Goal: Information Seeking & Learning: Check status

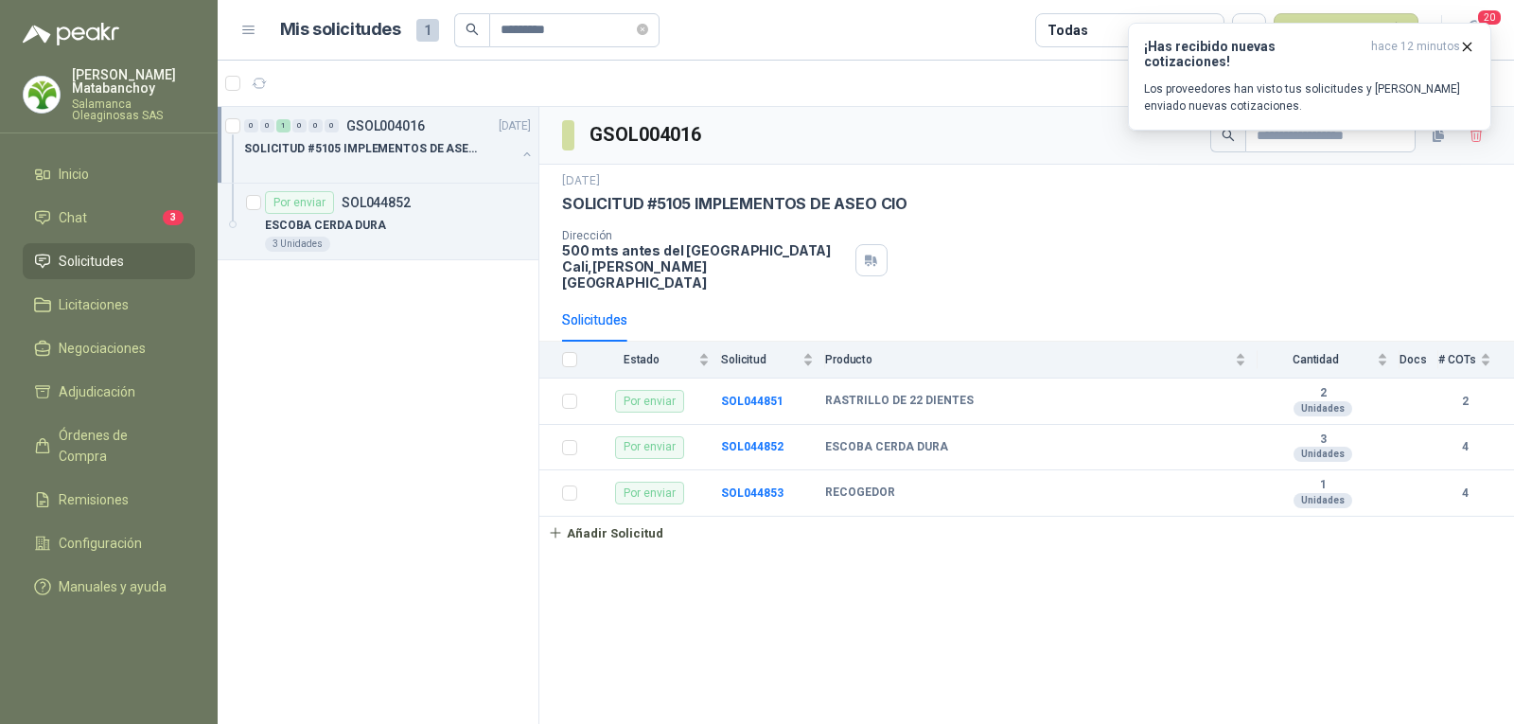
click at [112, 257] on span "Solicitudes" at bounding box center [91, 261] width 65 height 21
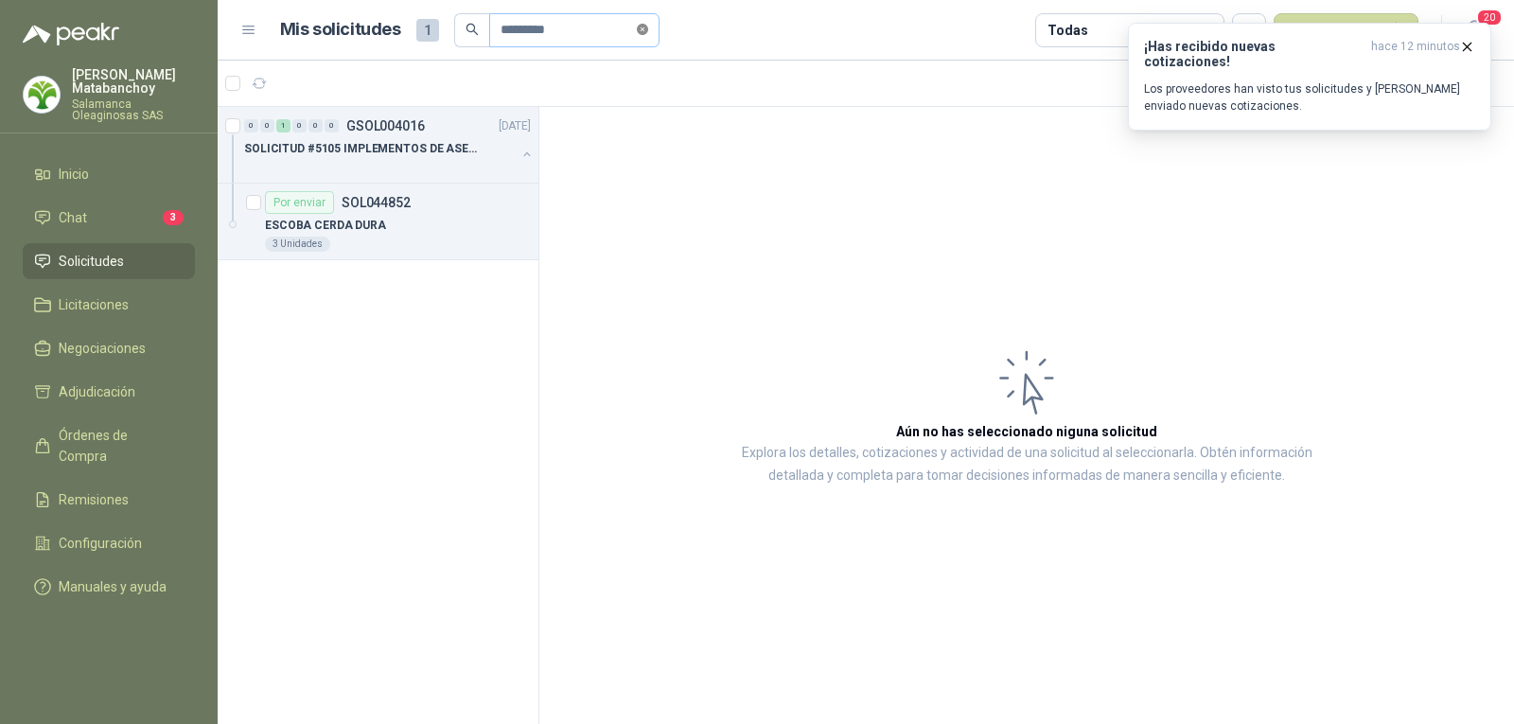
click at [648, 29] on icon "close-circle" at bounding box center [642, 29] width 11 height 11
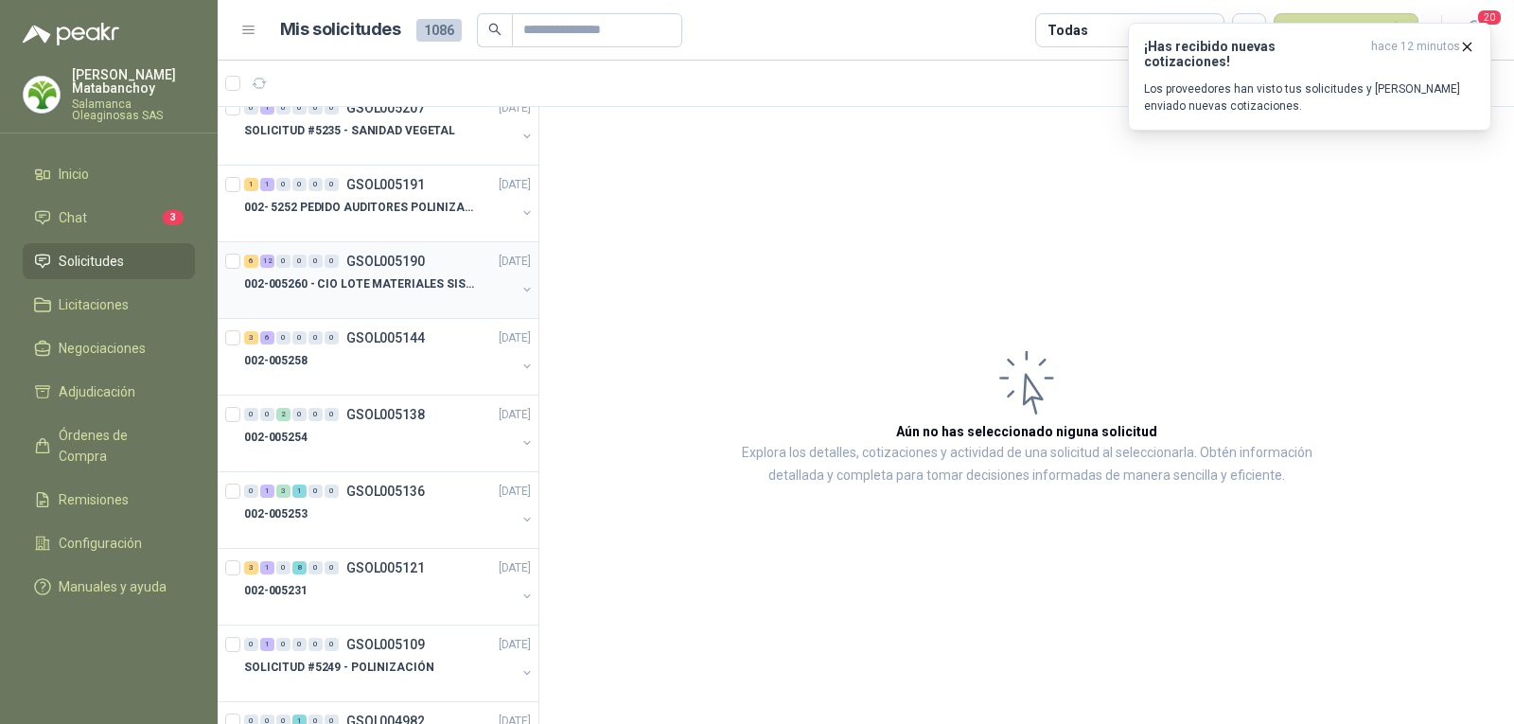
click at [381, 280] on p "002-005260 - CIO LOTE MATERIALES SISTEMA HIDRAULIC" at bounding box center [362, 284] width 236 height 18
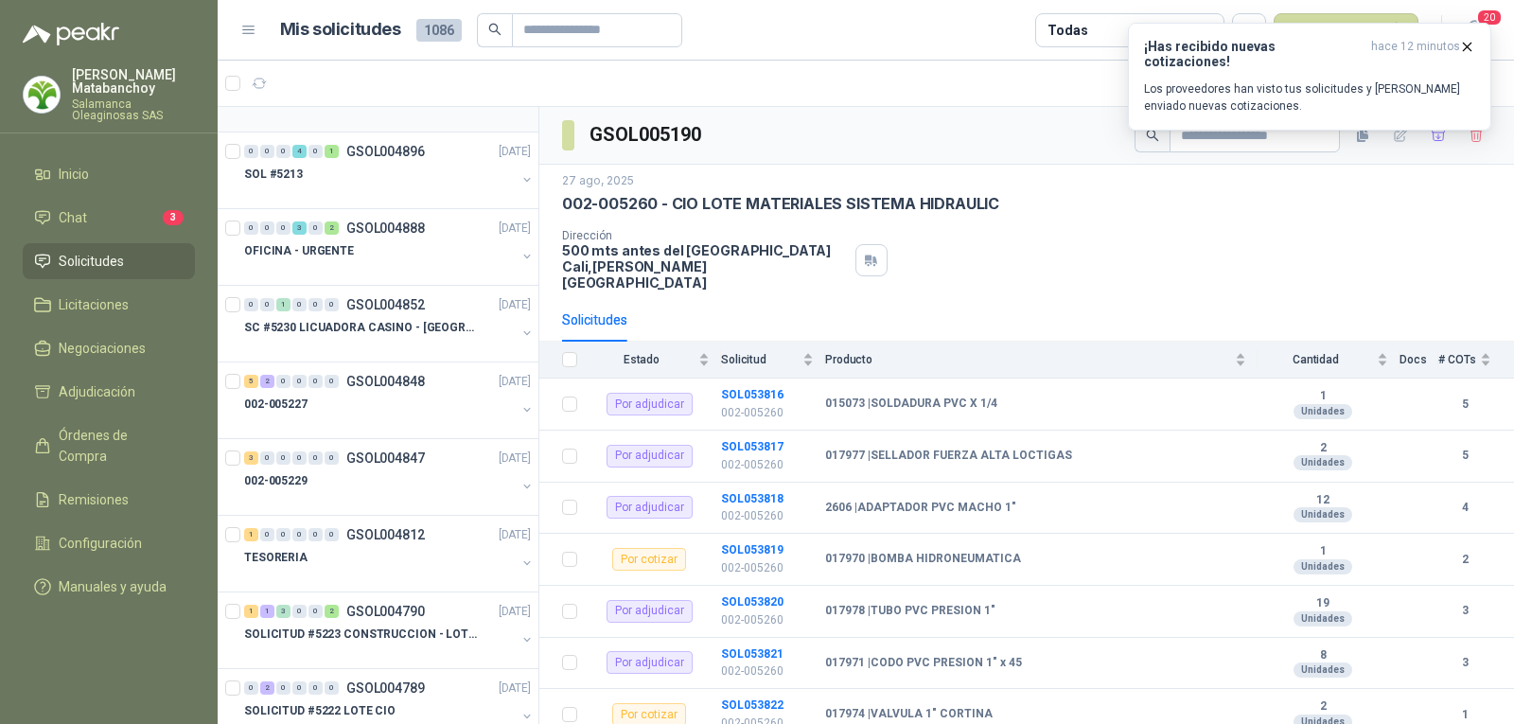
scroll to position [1230, 0]
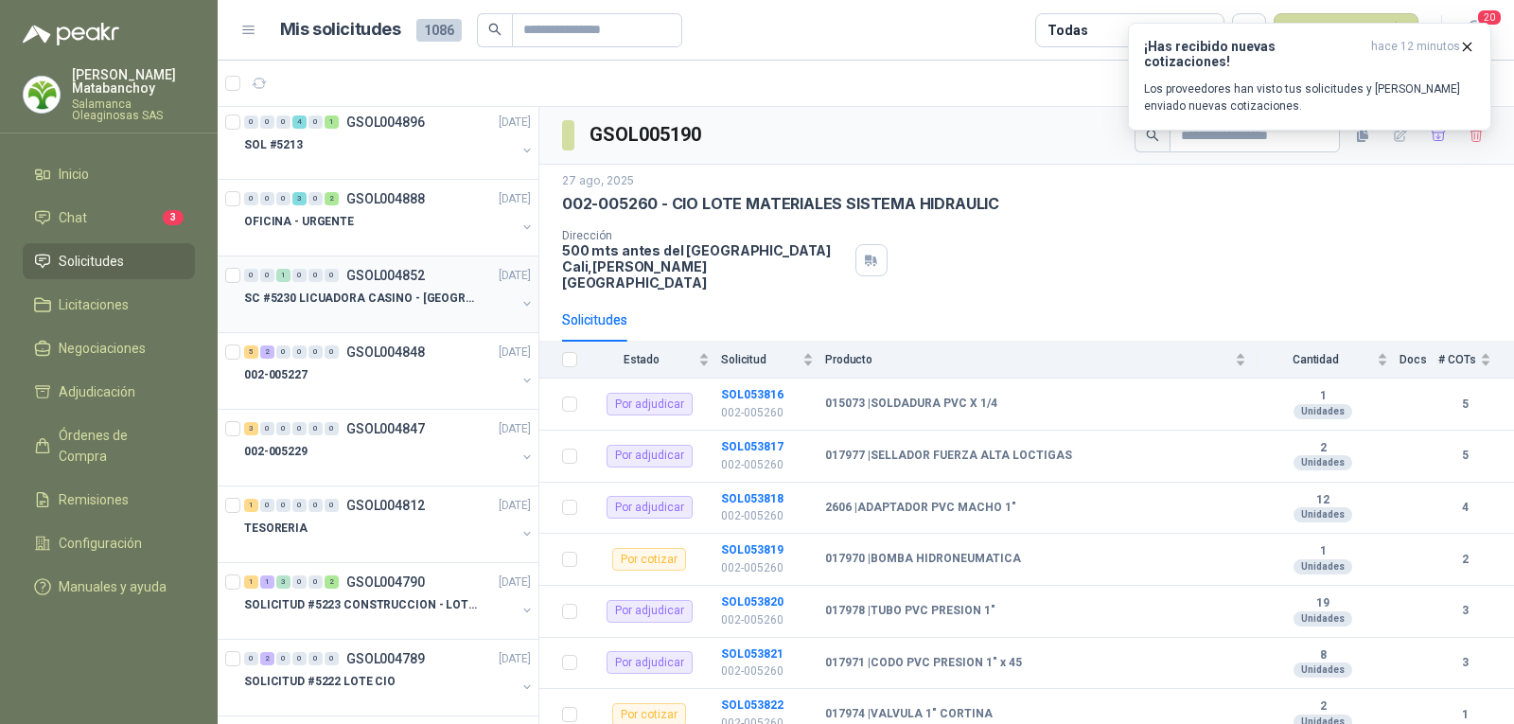
click at [400, 312] on div at bounding box center [380, 316] width 272 height 15
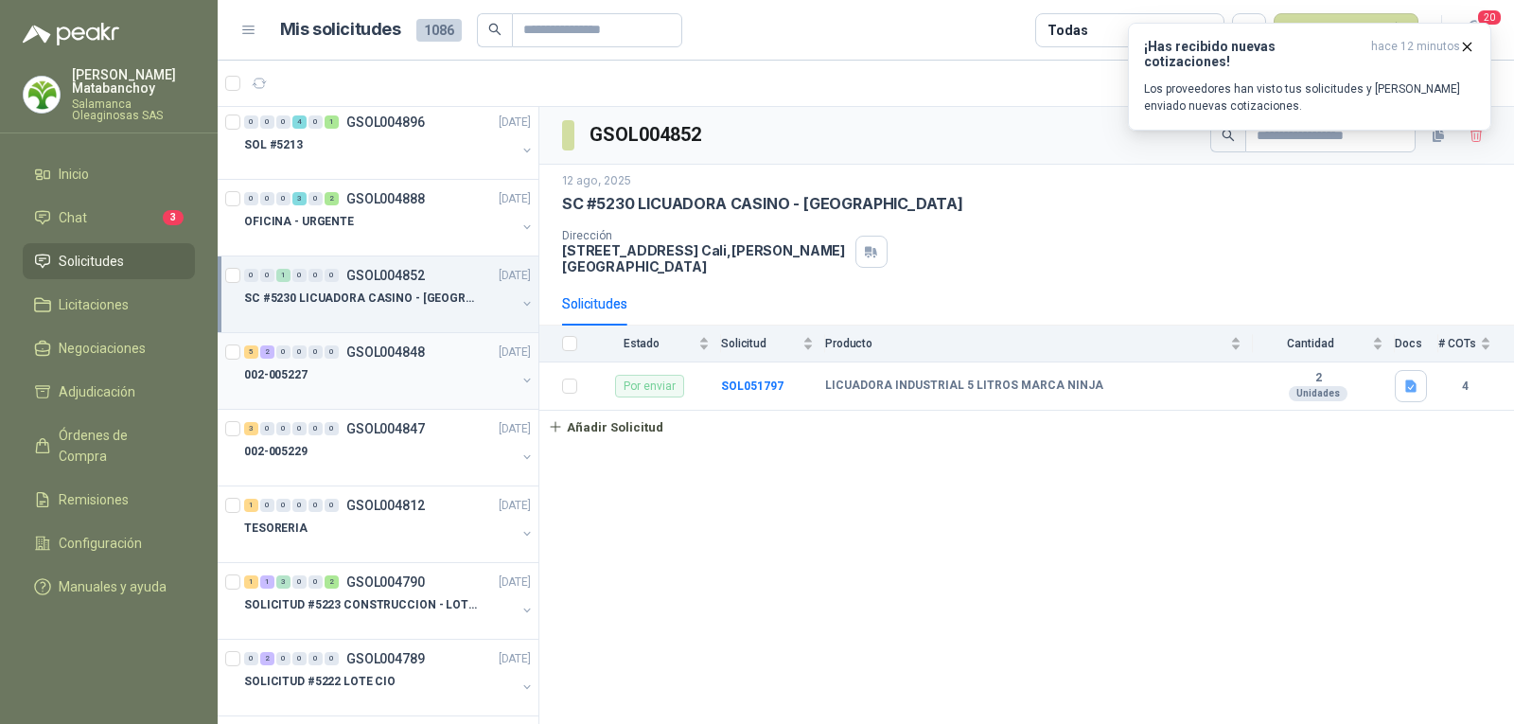
scroll to position [1325, 0]
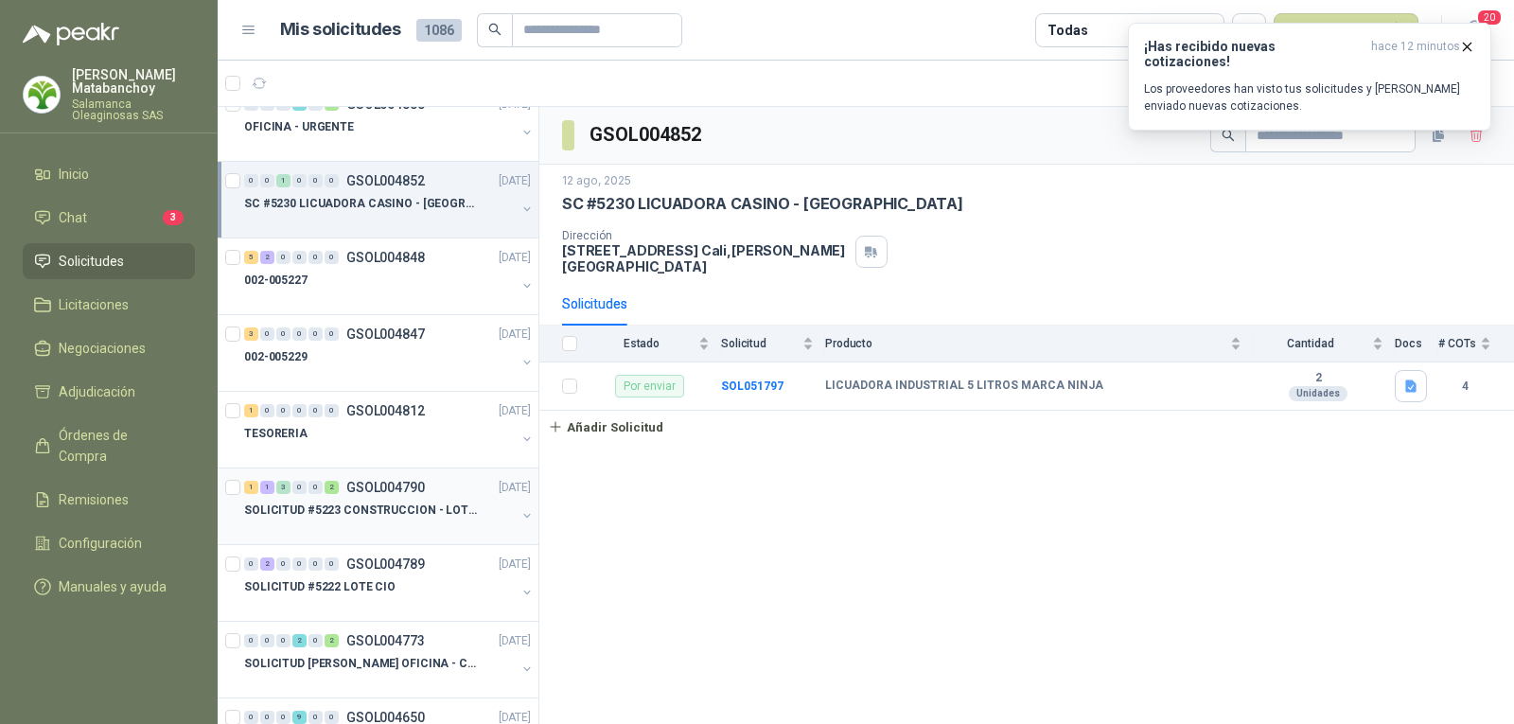
click at [413, 494] on p "GSOL004790" at bounding box center [385, 487] width 79 height 13
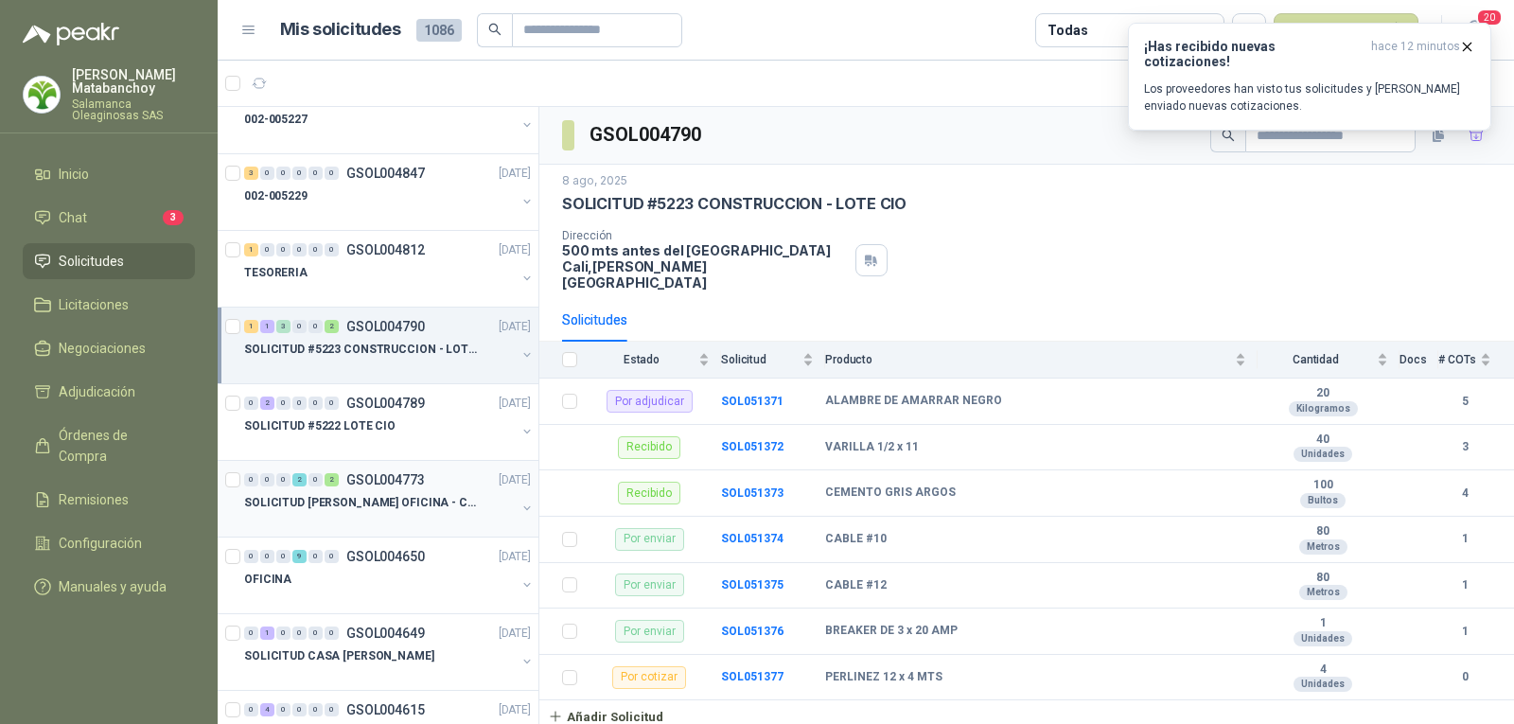
scroll to position [1514, 0]
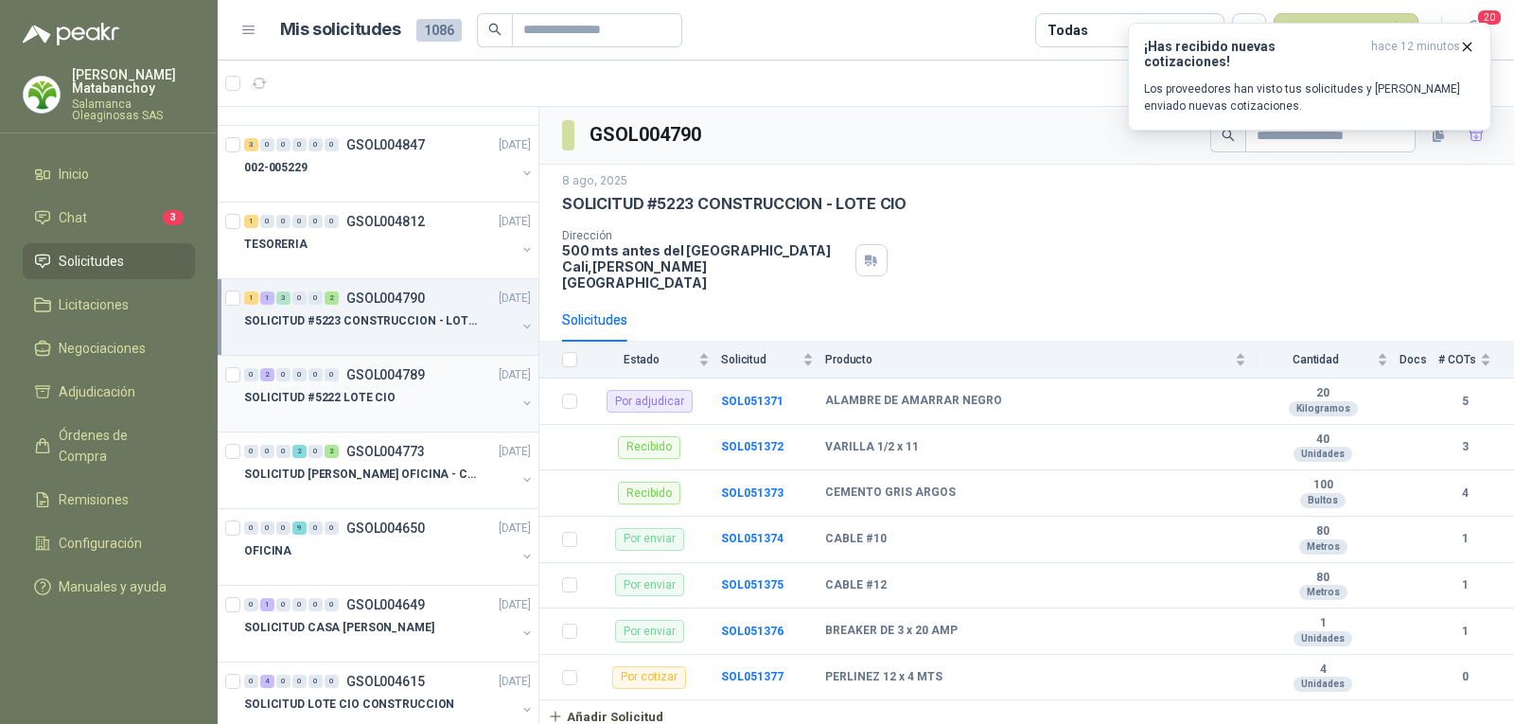
click at [341, 425] on div "0 2 0 0 0 0 GSOL004789 08/08/25 SOLICITUD #5222 LOTE CIO" at bounding box center [378, 394] width 321 height 77
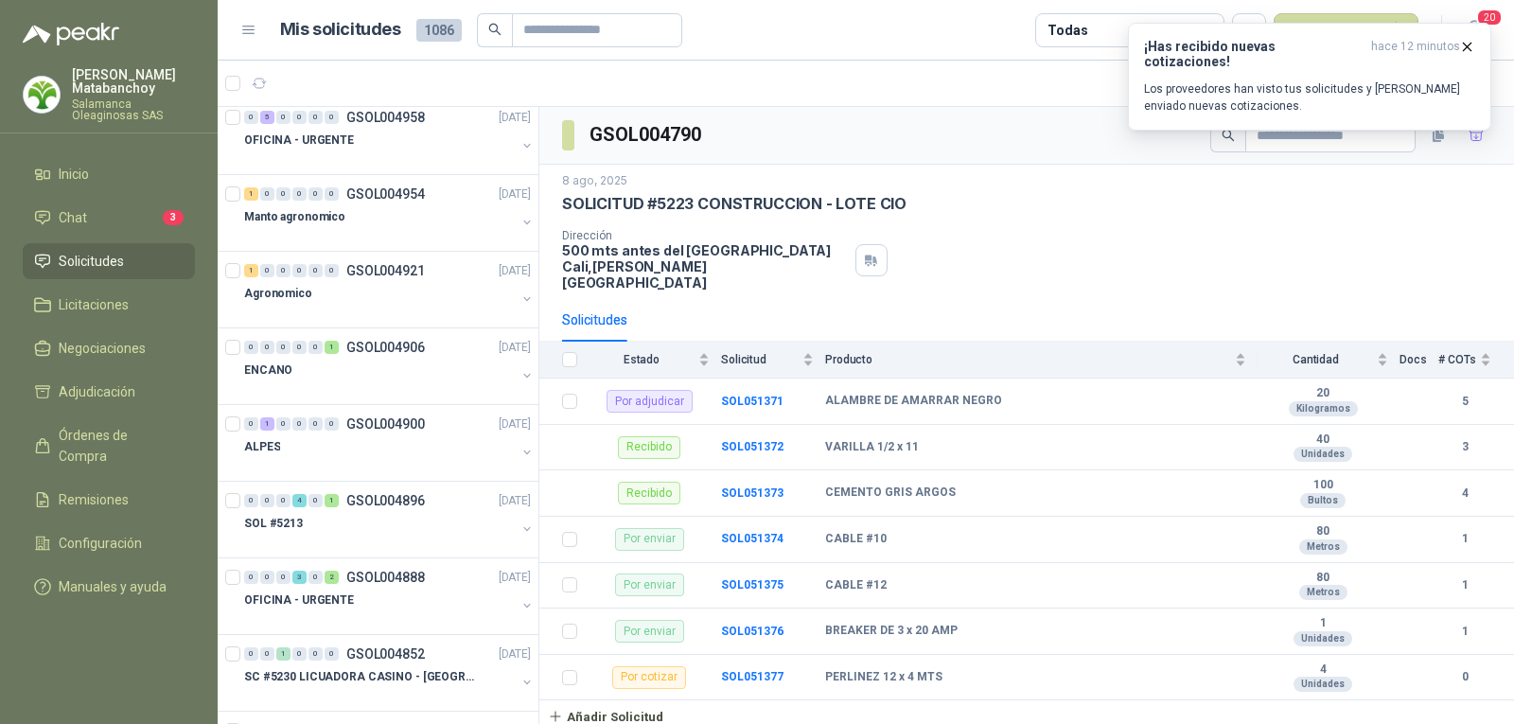
scroll to position [189, 0]
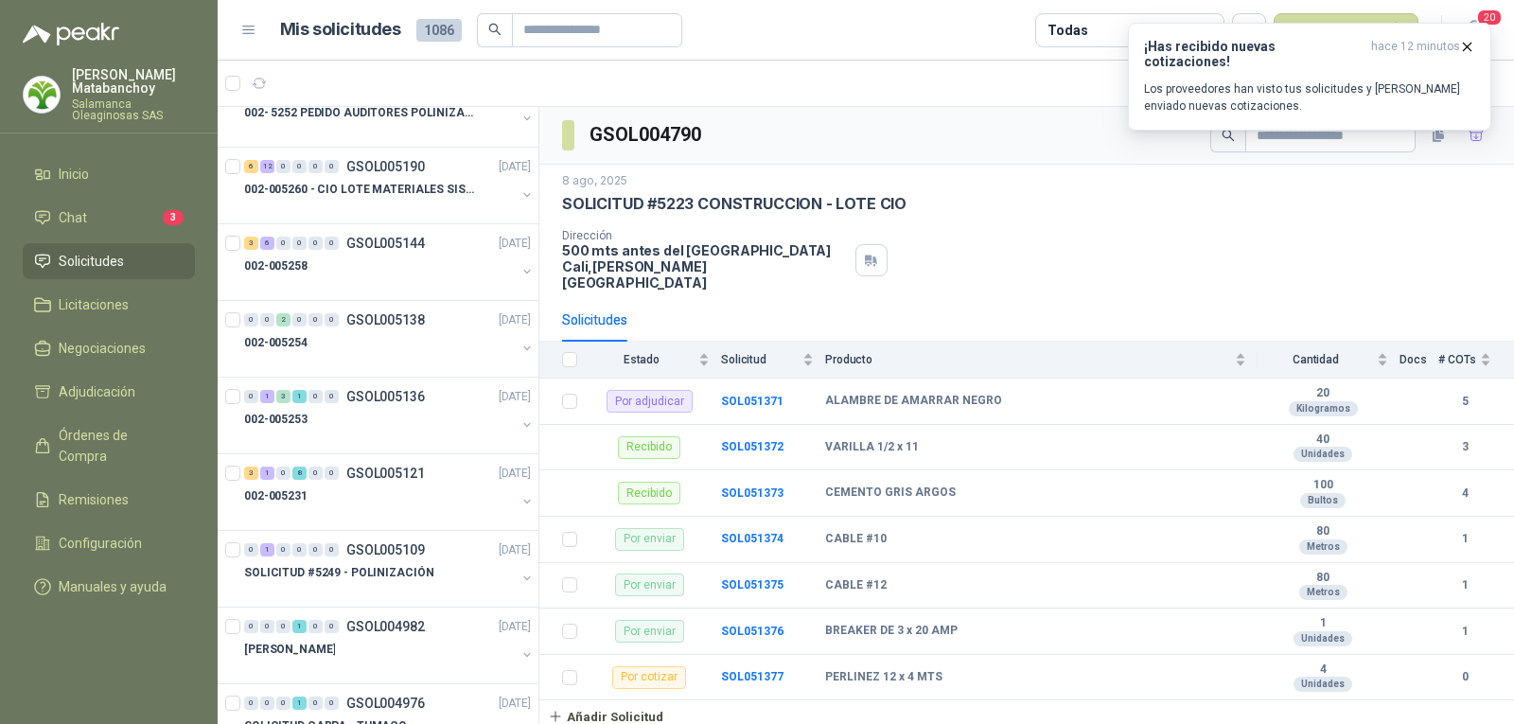
click at [124, 110] on p "Salamanca Oleaginosas SAS" at bounding box center [133, 109] width 123 height 23
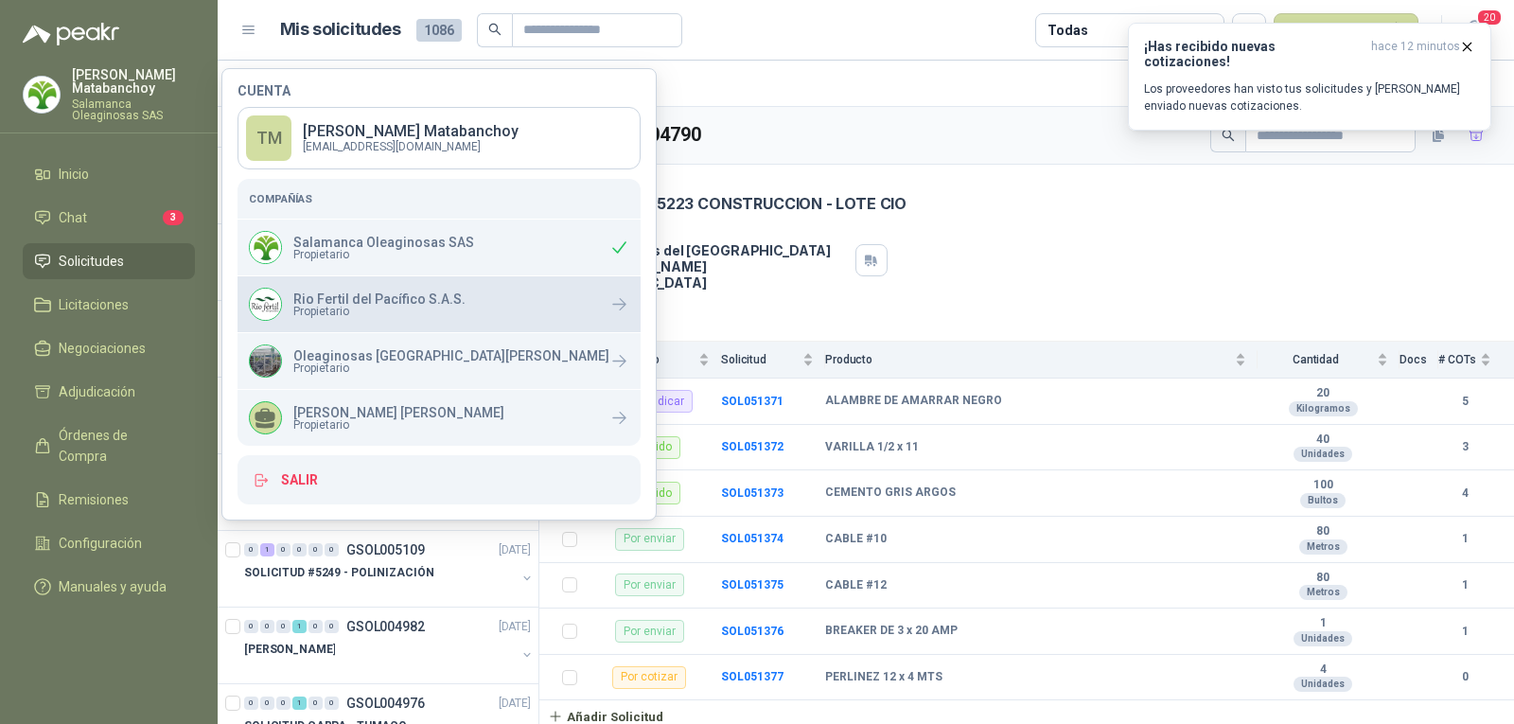
click at [384, 326] on div "Rio Fertil del Pacífico S.A.S. Propietario" at bounding box center [438, 304] width 403 height 56
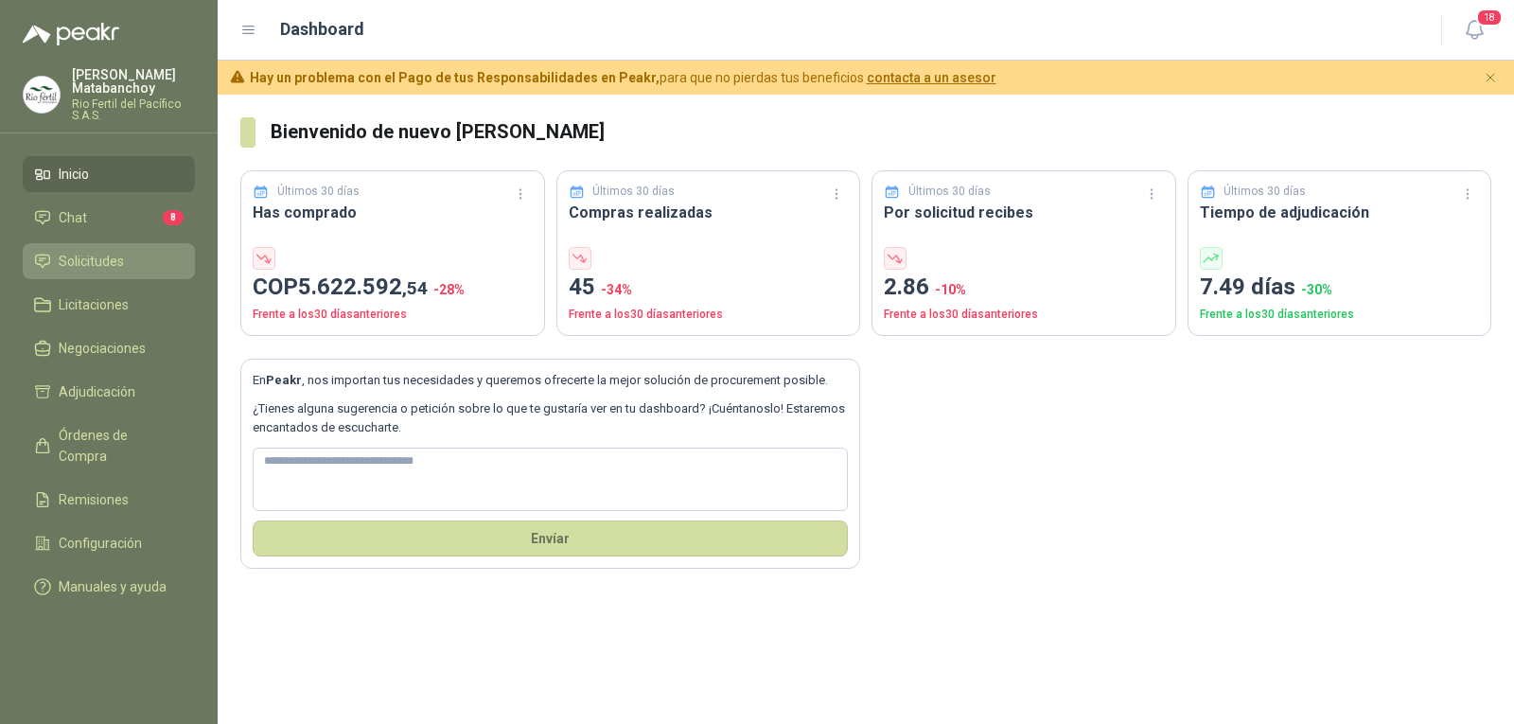
click at [107, 261] on span "Solicitudes" at bounding box center [91, 261] width 65 height 21
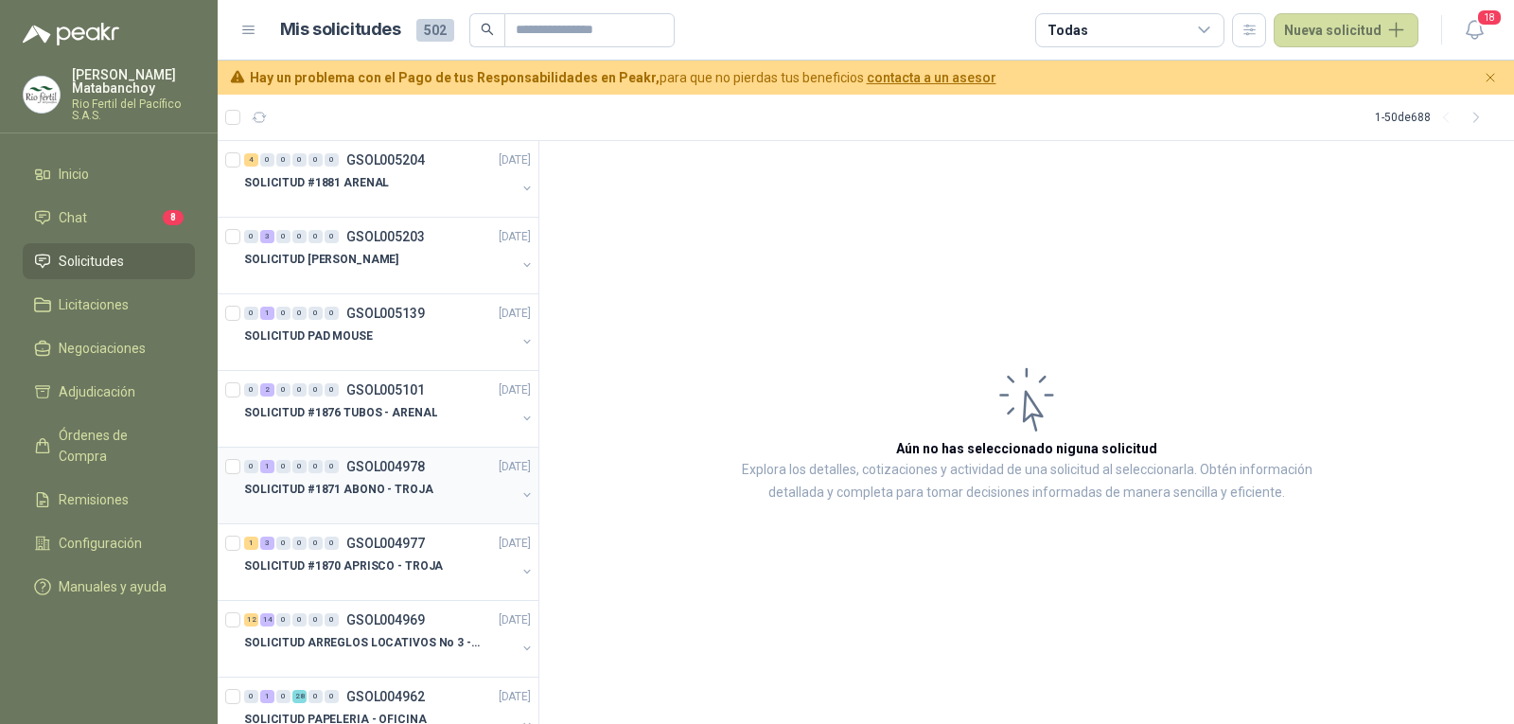
click at [360, 474] on div "0 1 0 0 0 0 GSOL004978 [DATE]" at bounding box center [389, 466] width 290 height 23
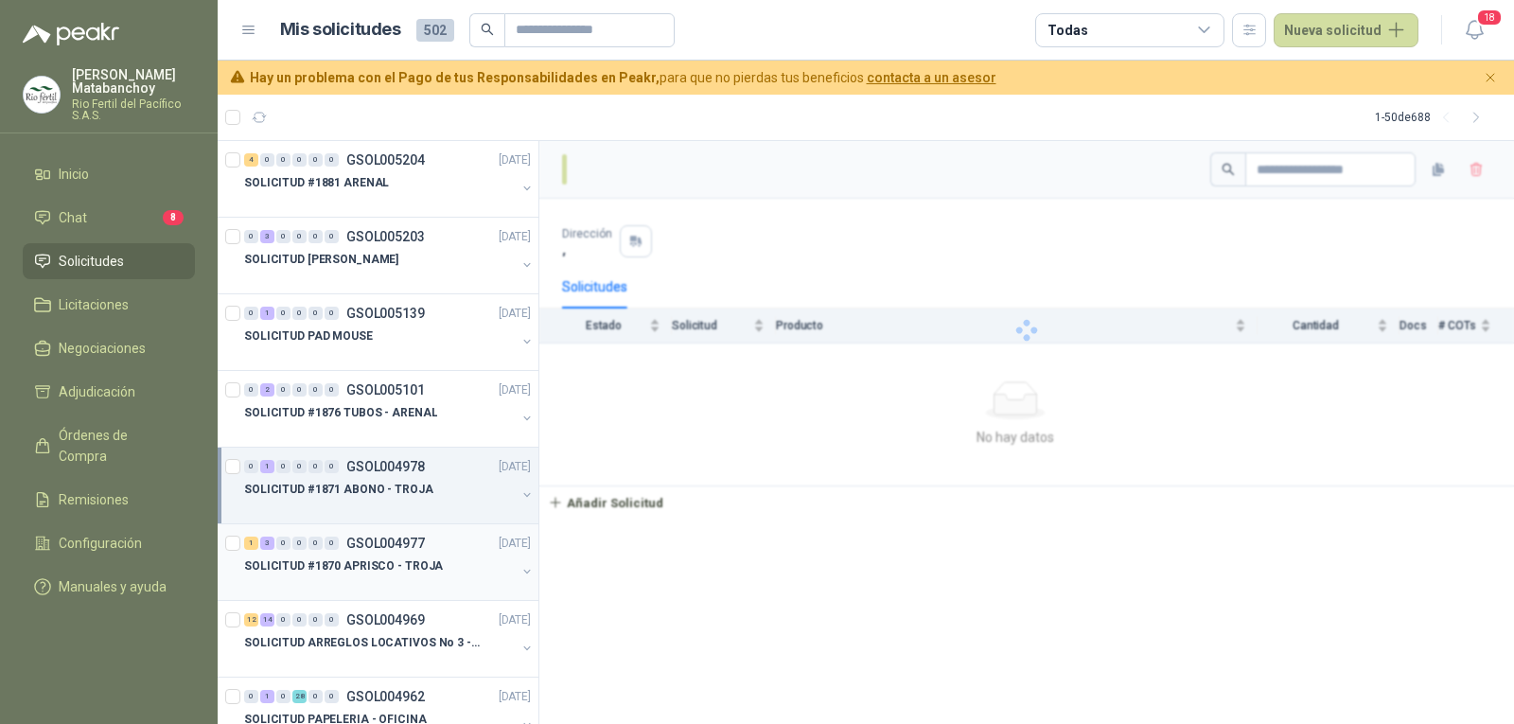
click at [387, 560] on p "SOLICITUD #1870 APRISCO - TROJA" at bounding box center [343, 566] width 199 height 18
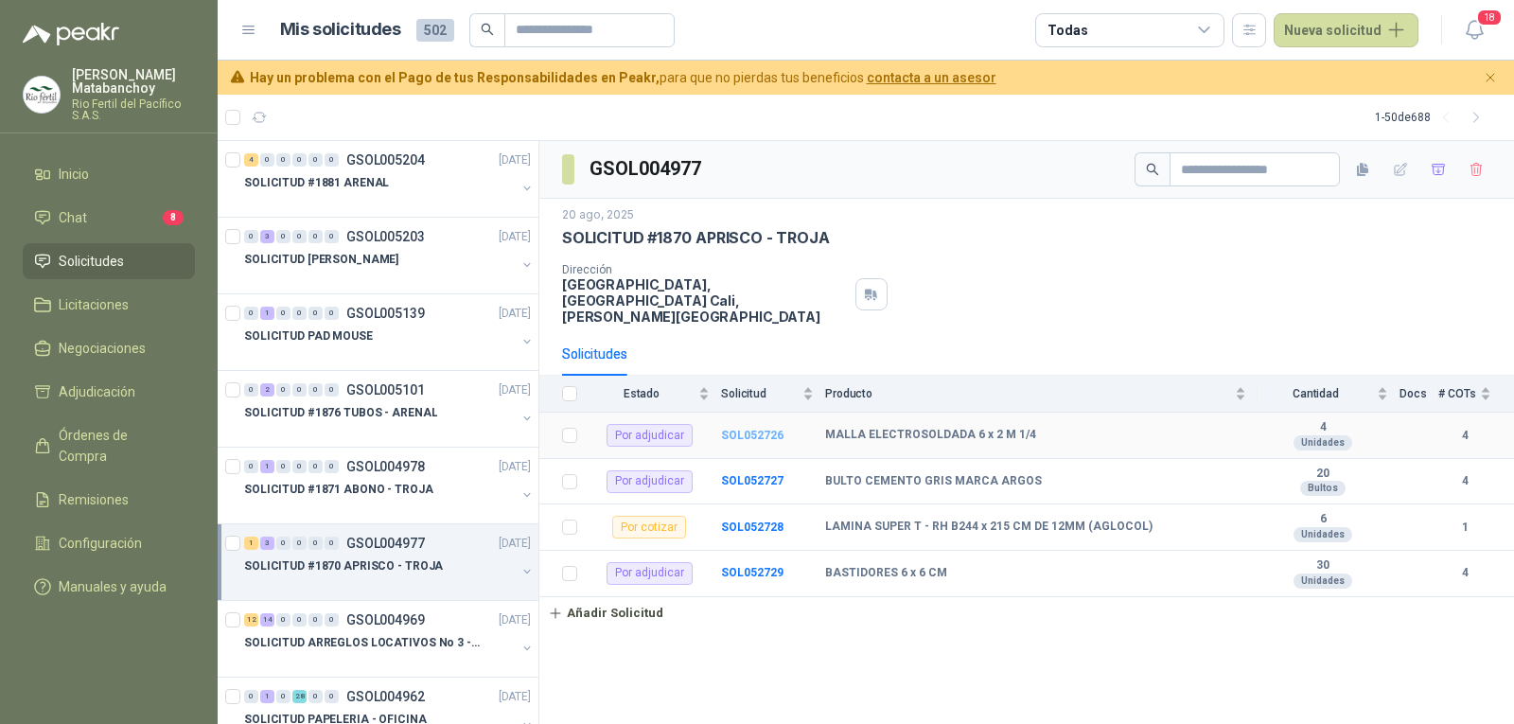
click at [759, 429] on b "SOL052726" at bounding box center [752, 435] width 62 height 13
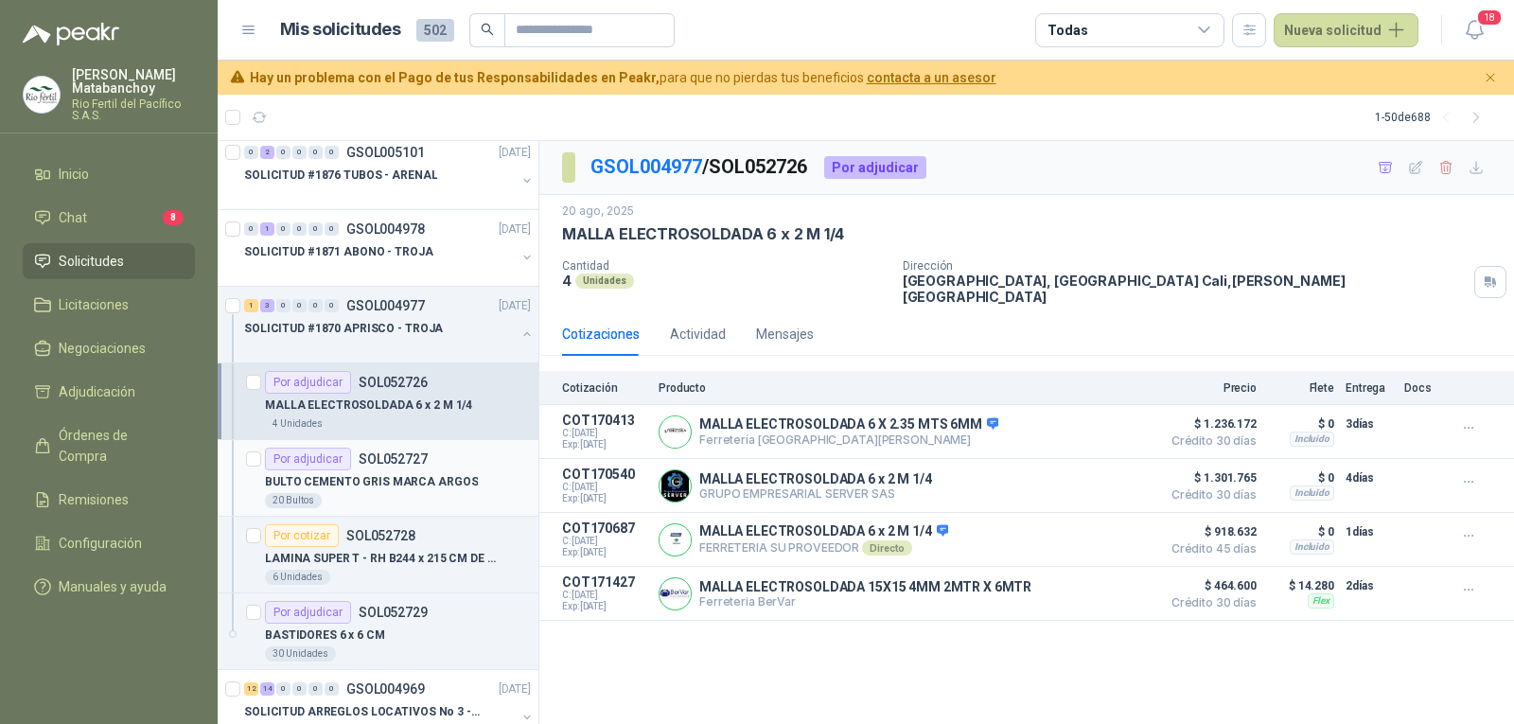
scroll to position [284, 0]
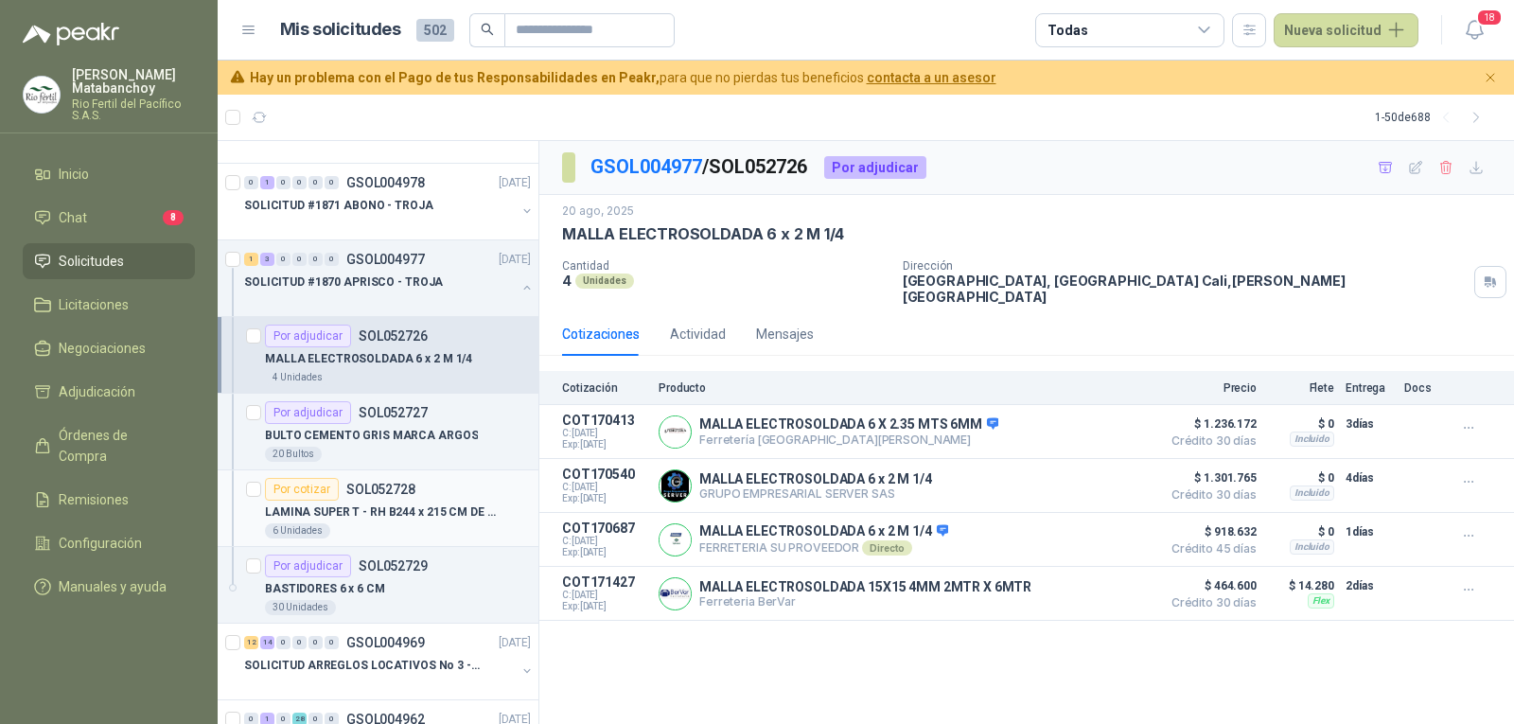
click at [407, 527] on div "6 Unidades" at bounding box center [398, 530] width 266 height 15
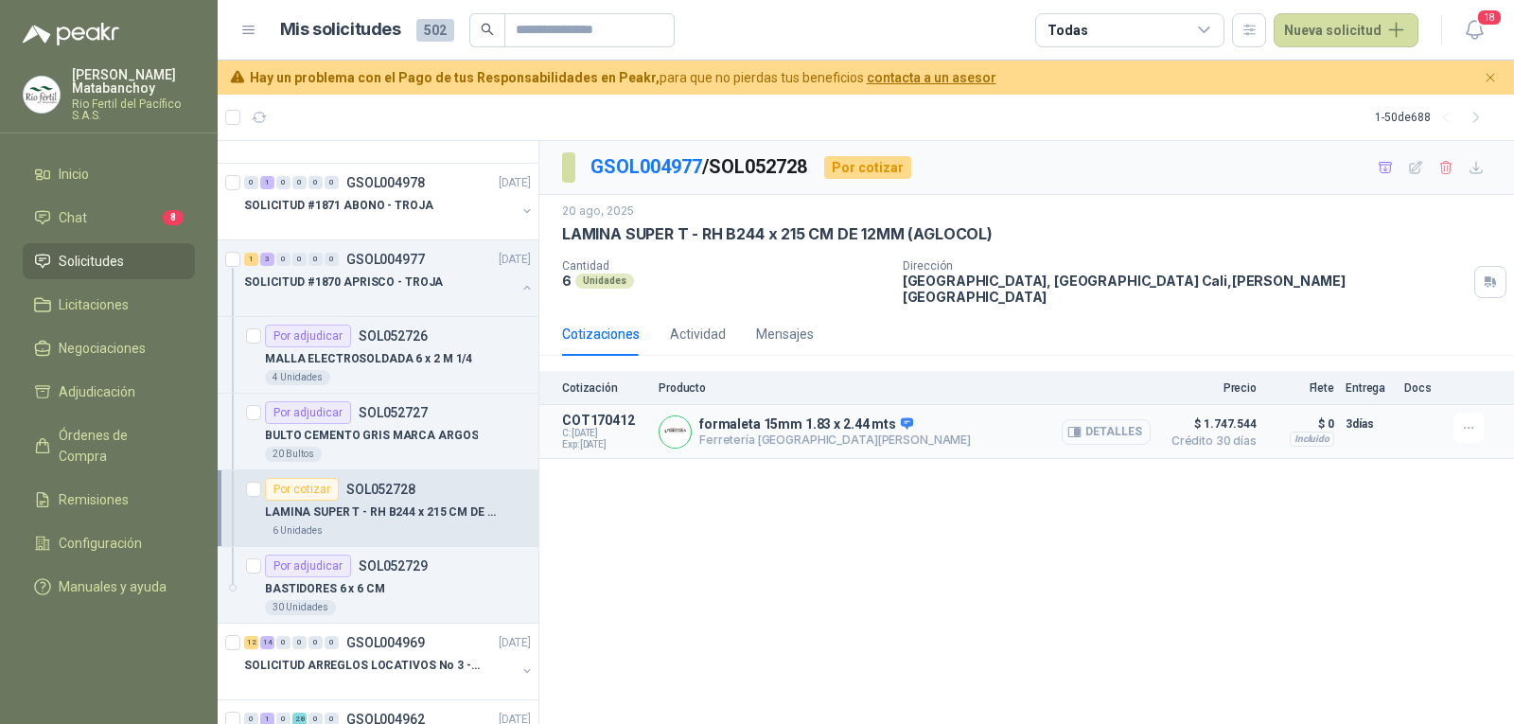
click at [1091, 419] on button "Detalles" at bounding box center [1106, 432] width 89 height 26
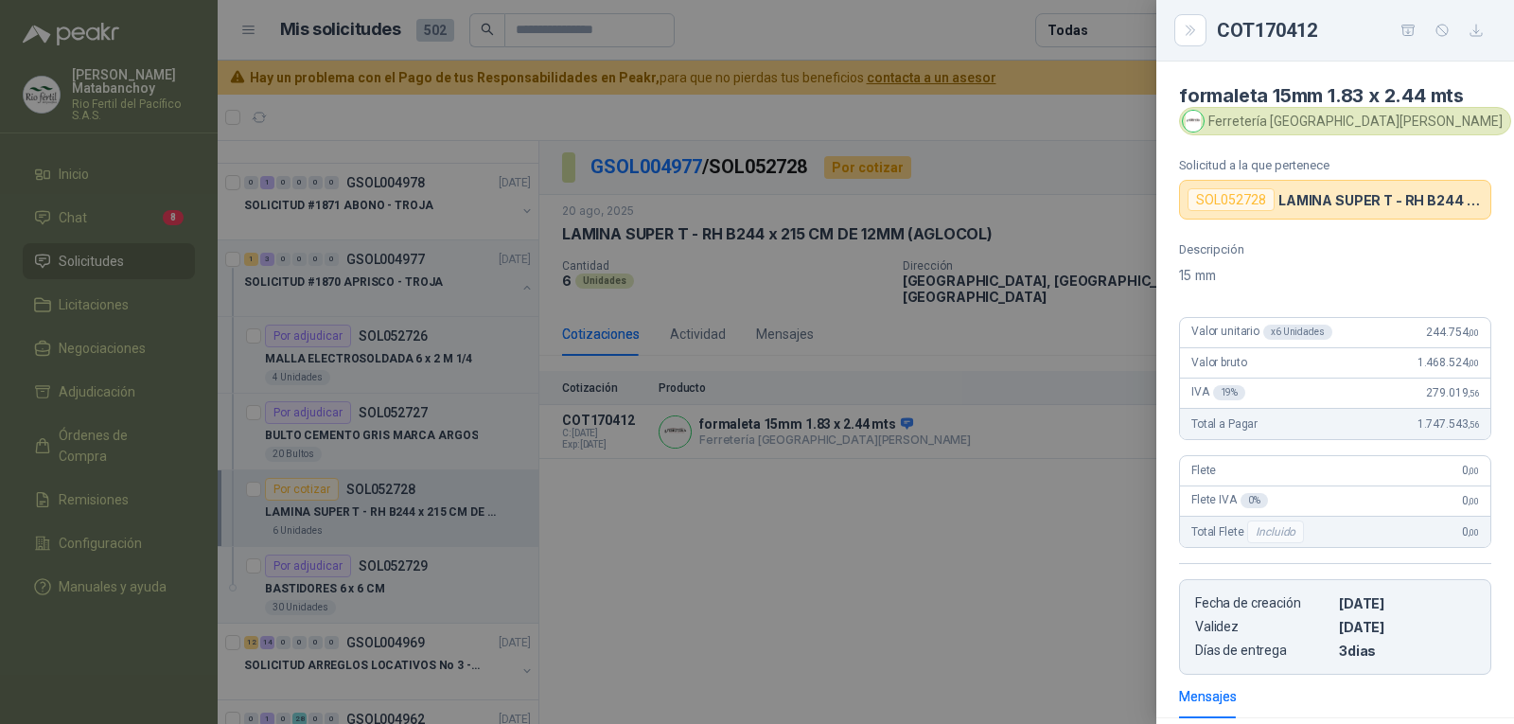
click at [790, 364] on div at bounding box center [757, 362] width 1514 height 724
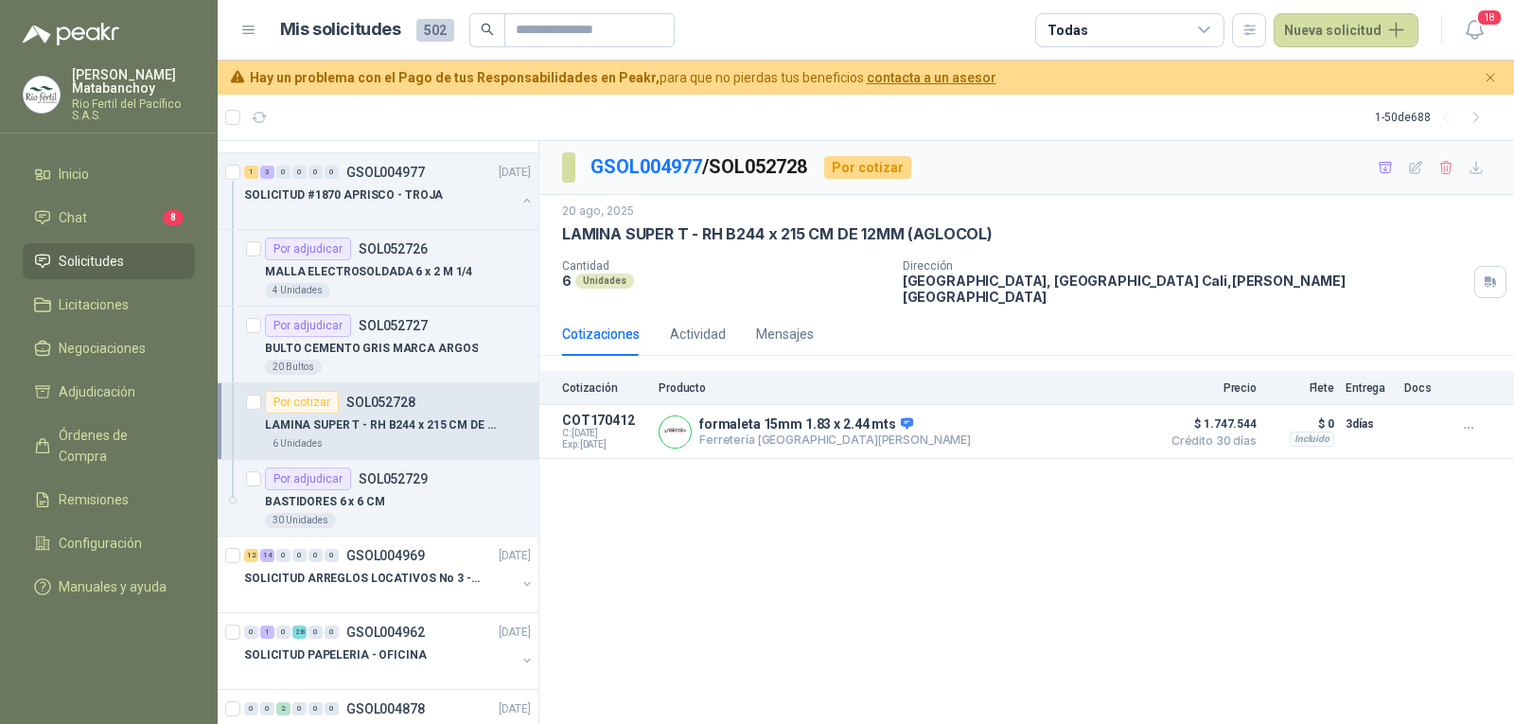
scroll to position [378, 0]
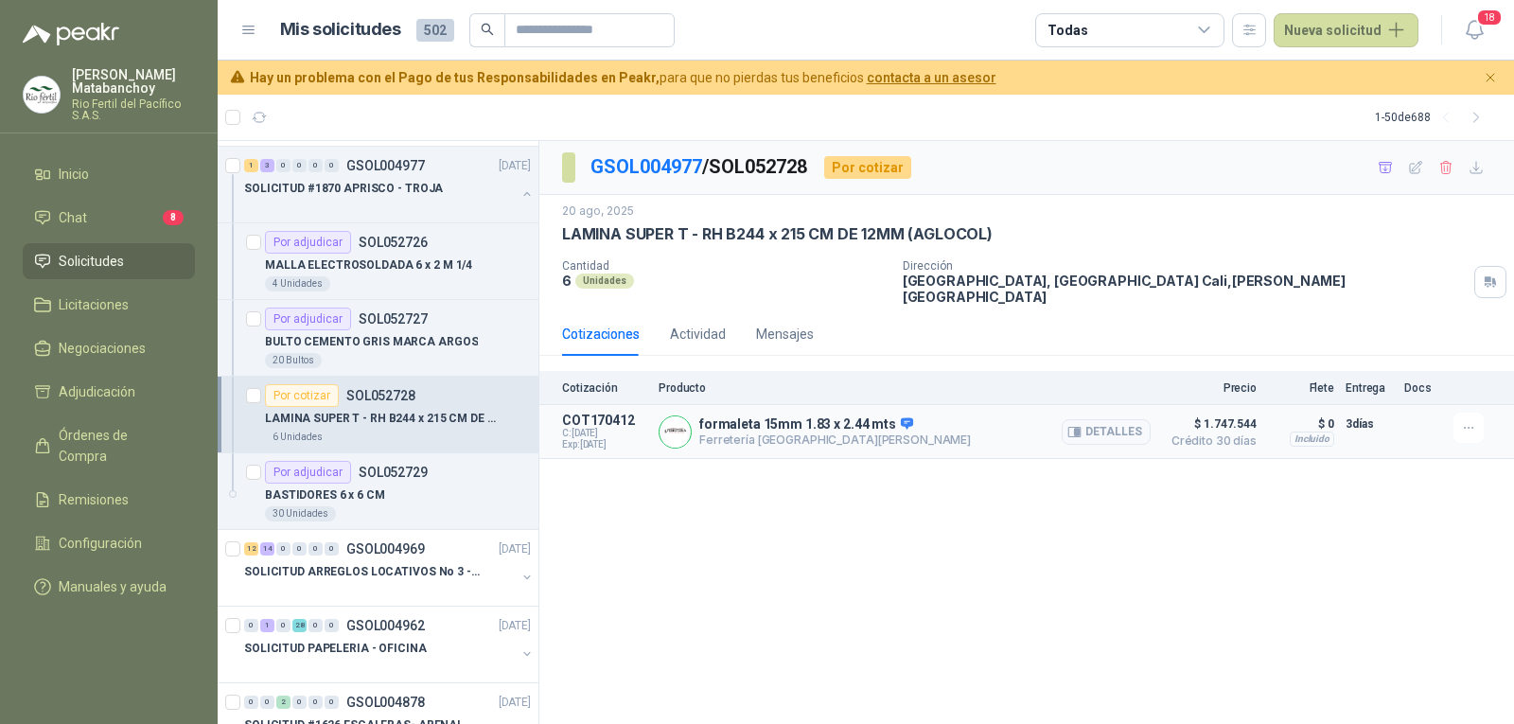
click at [841, 416] on p "formaleta 15mm 1.83 x 2.44 mts" at bounding box center [835, 424] width 272 height 17
copy p "formaleta 15mm 1.83 x 2.44 mts"
click at [804, 537] on div "GSOL004977 / SOL052728 Por cotizar 20 ago, 2025 LAMINA SUPER T - RH B244 x 215 …" at bounding box center [1026, 433] width 975 height 584
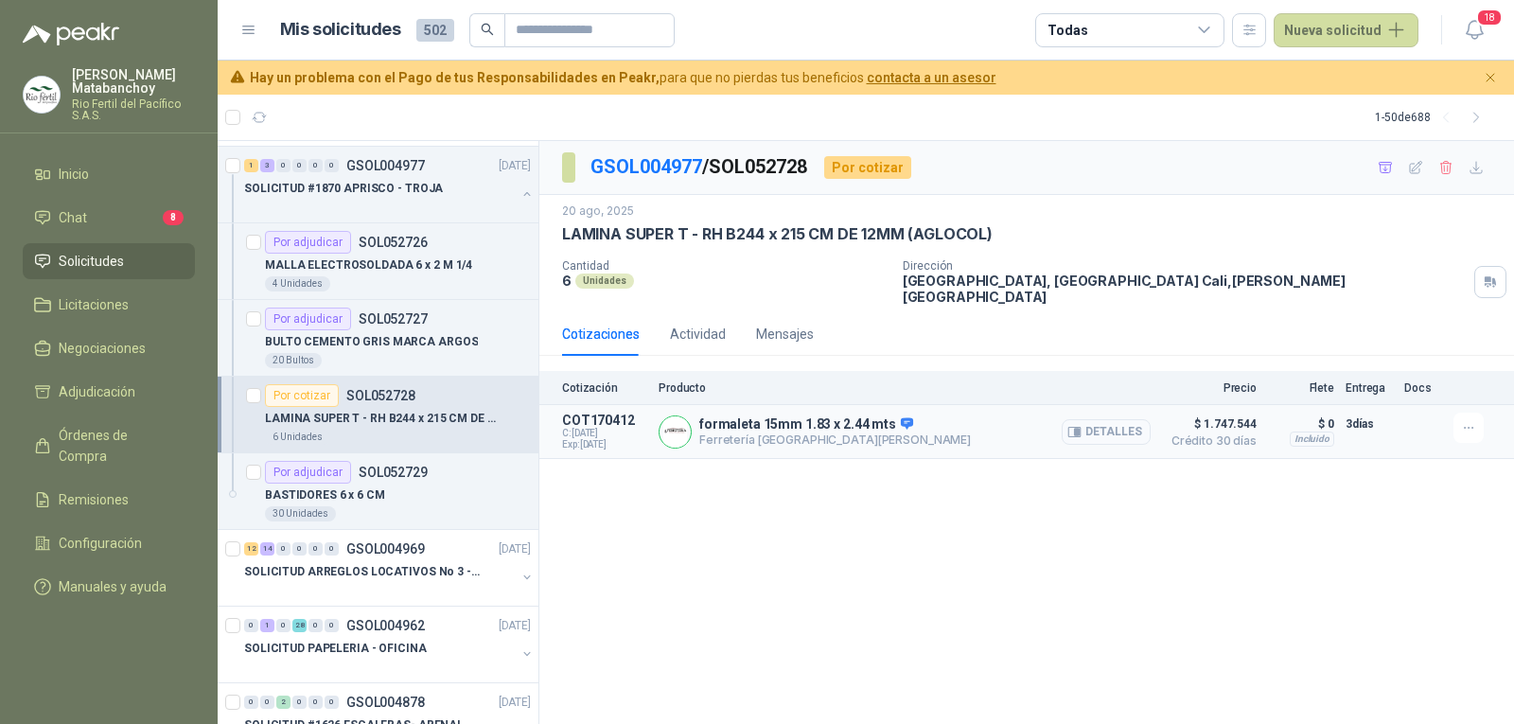
click at [1135, 428] on button "Detalles" at bounding box center [1106, 432] width 89 height 26
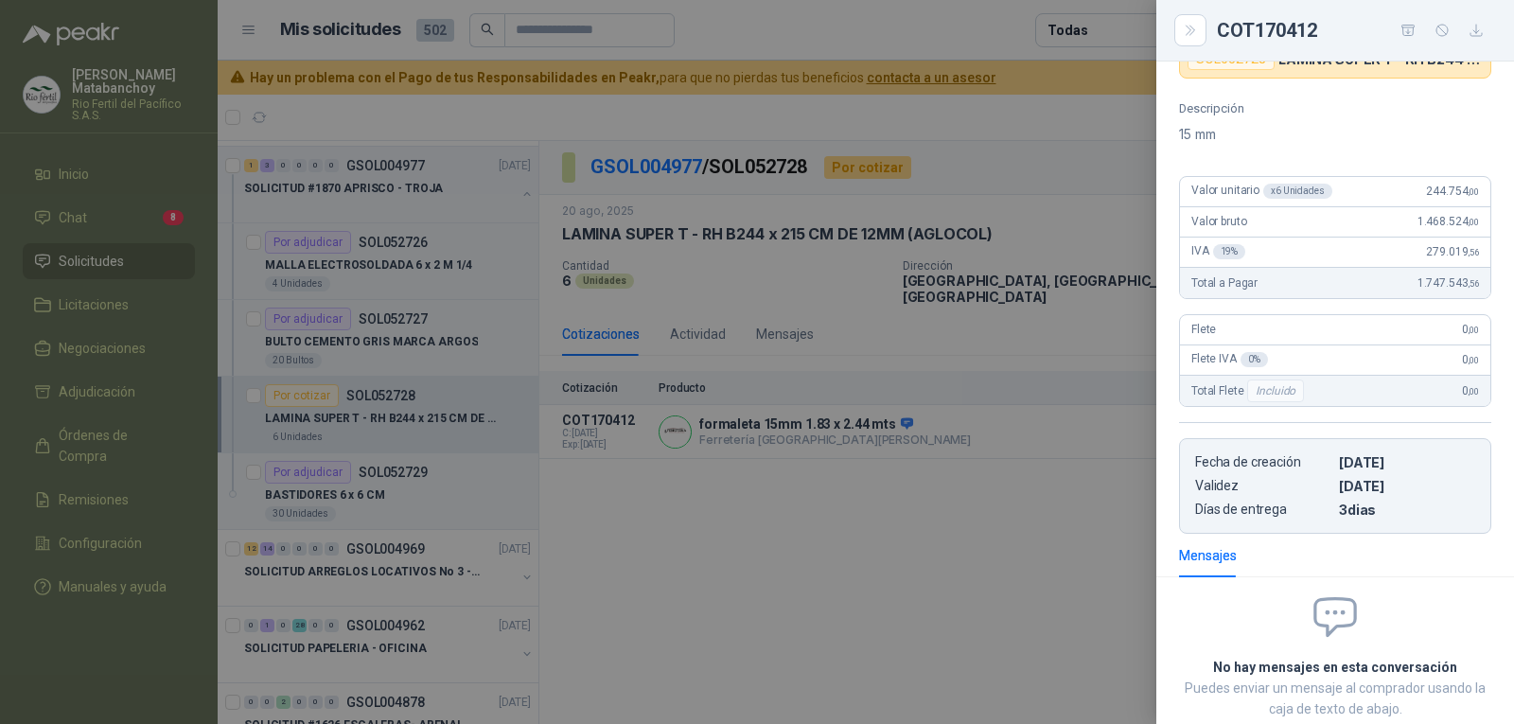
scroll to position [0, 0]
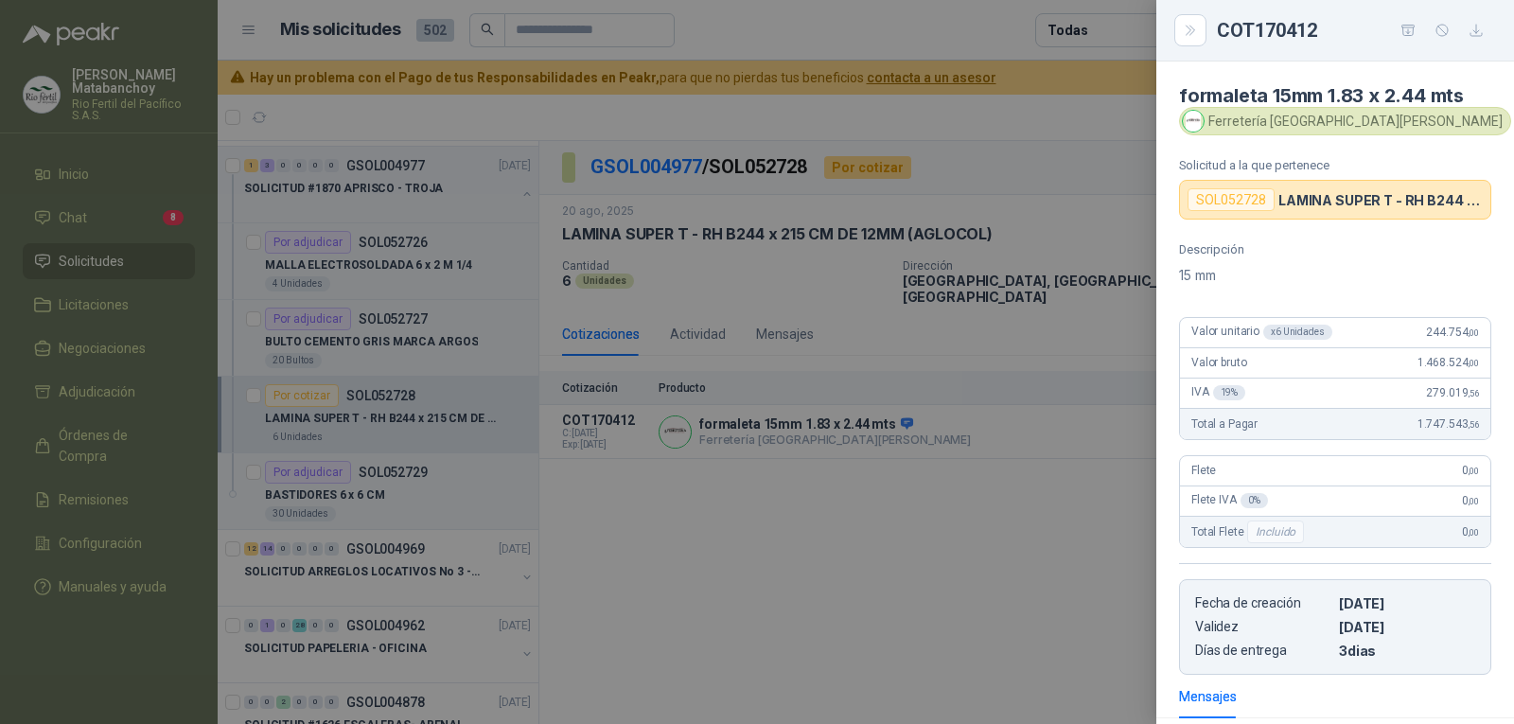
click at [928, 453] on div at bounding box center [757, 362] width 1514 height 724
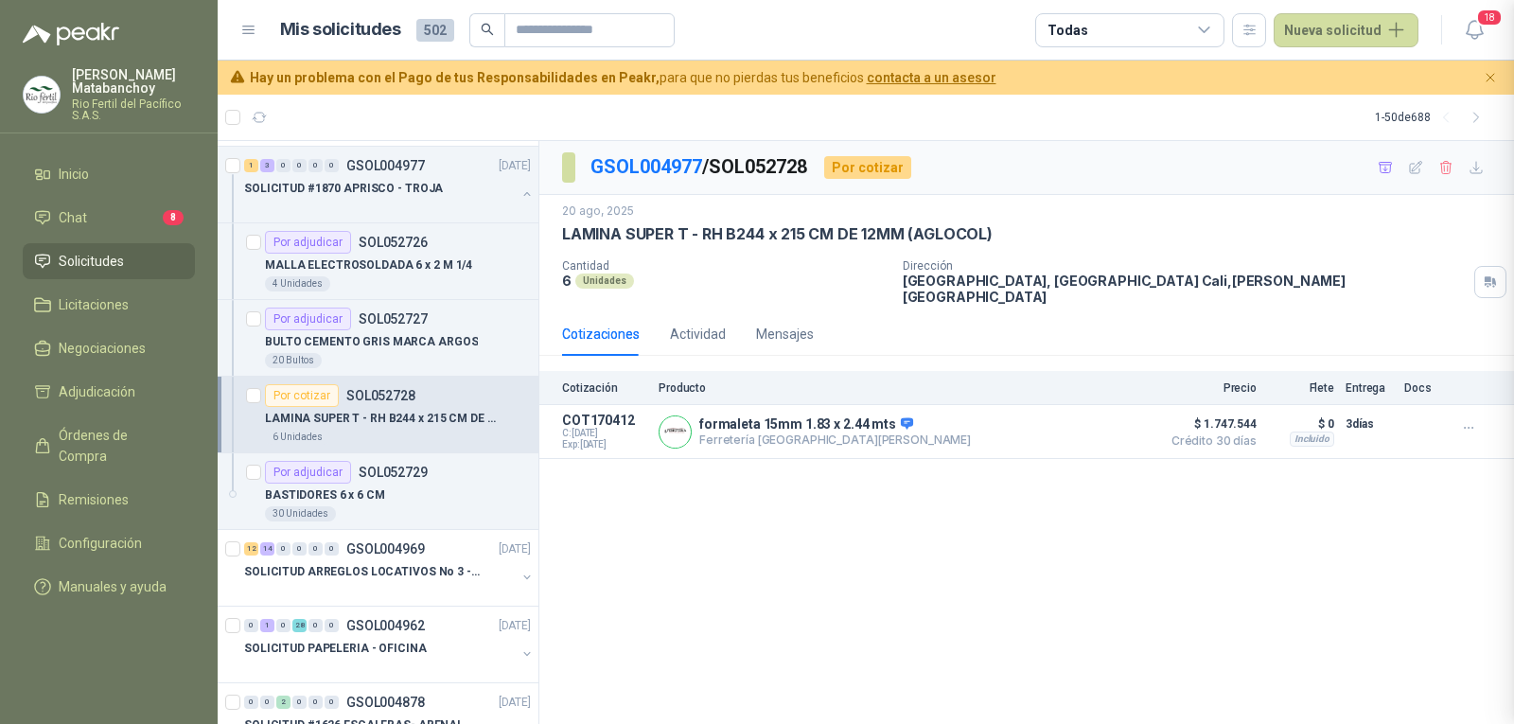
scroll to position [265, 0]
drag, startPoint x: 910, startPoint y: 232, endPoint x: 1005, endPoint y: 232, distance: 94.6
click at [1005, 232] on div "LAMINA SUPER T - RH B244 x 215 CM DE 12MM (AGLOCOL)" at bounding box center [1026, 234] width 929 height 20
click at [801, 432] on p "Ferretería [GEOGRAPHIC_DATA][PERSON_NAME]" at bounding box center [835, 439] width 272 height 14
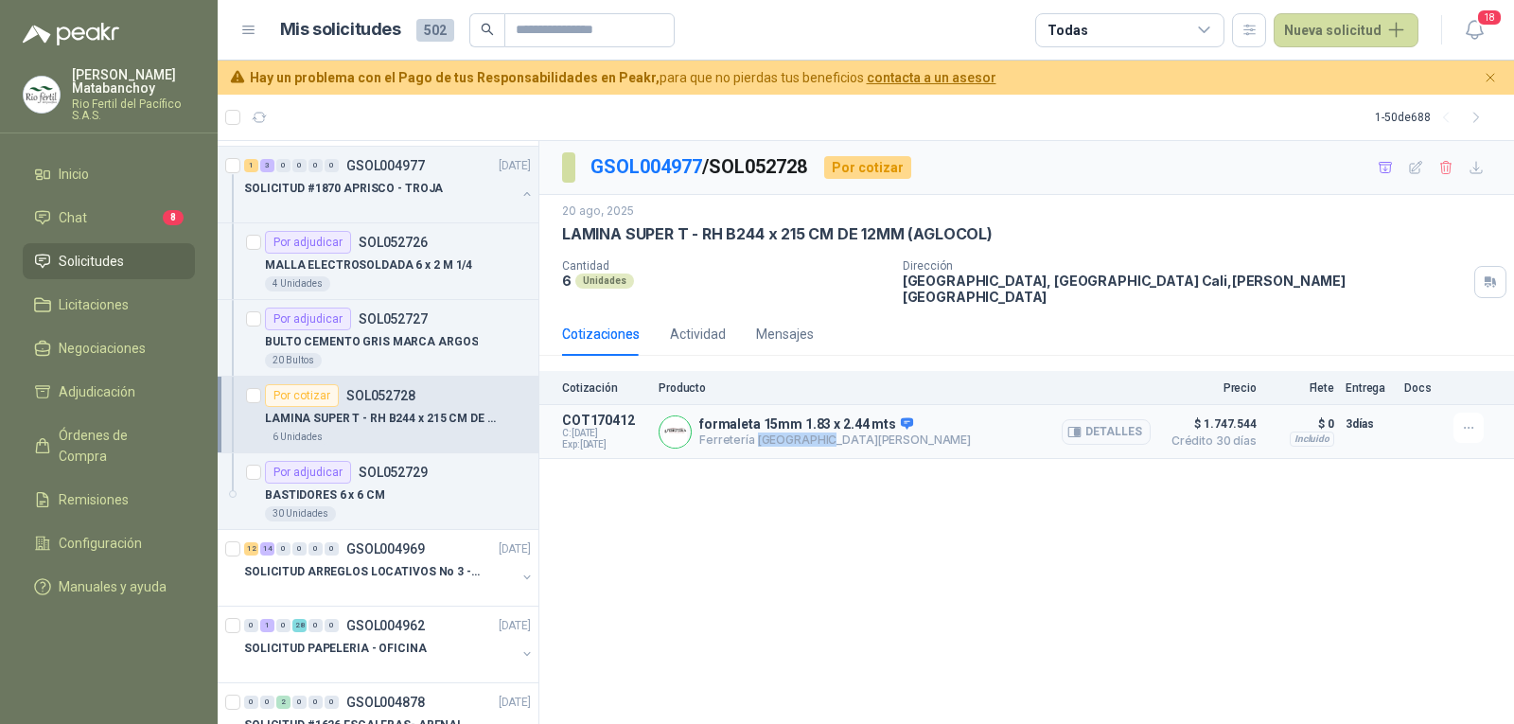
click at [801, 432] on p "Ferretería [GEOGRAPHIC_DATA][PERSON_NAME]" at bounding box center [835, 439] width 272 height 14
click at [835, 484] on div "GSOL004977 / SOL052728 Por cotizar 20 ago, 2025 LAMINA SUPER T - RH B244 x 215 …" at bounding box center [1026, 433] width 975 height 584
click at [1078, 427] on icon "button" at bounding box center [1074, 431] width 12 height 9
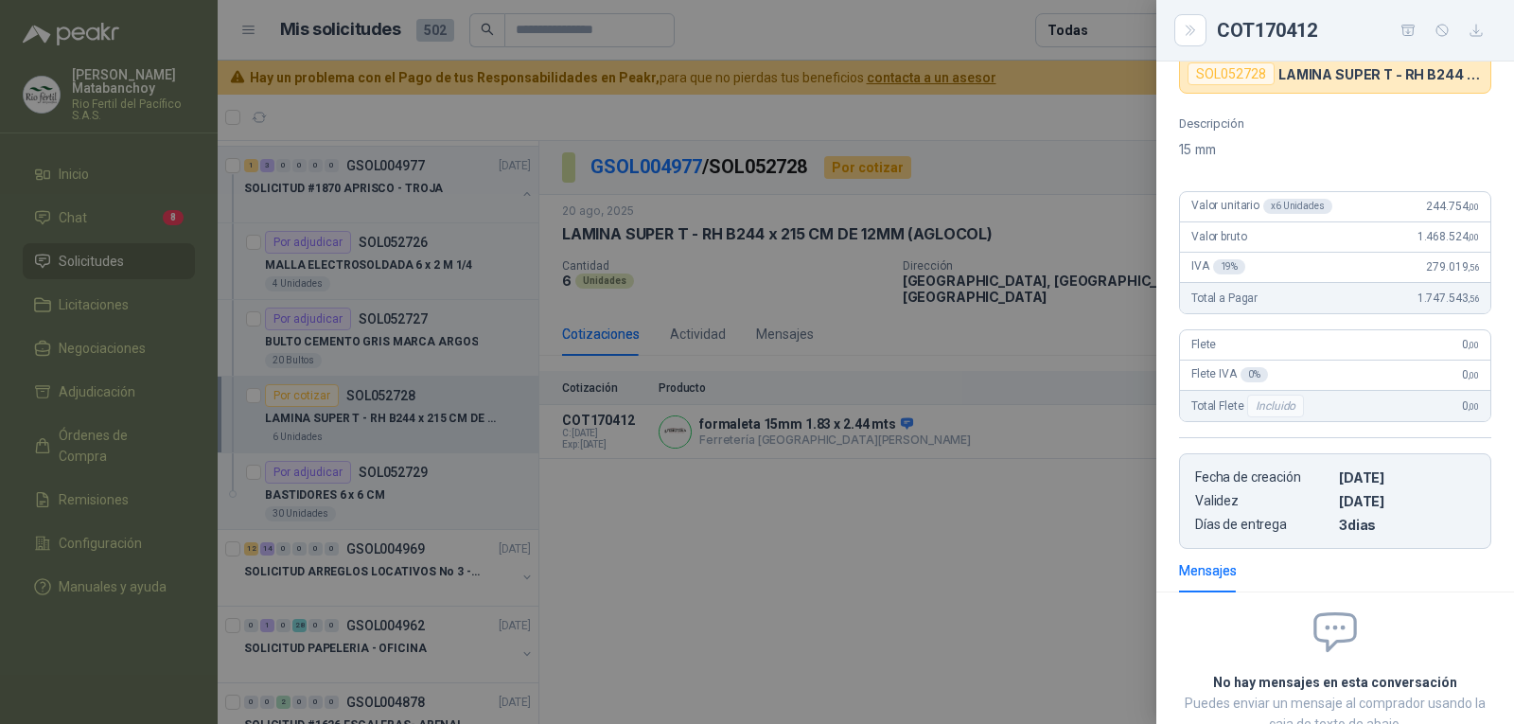
scroll to position [0, 0]
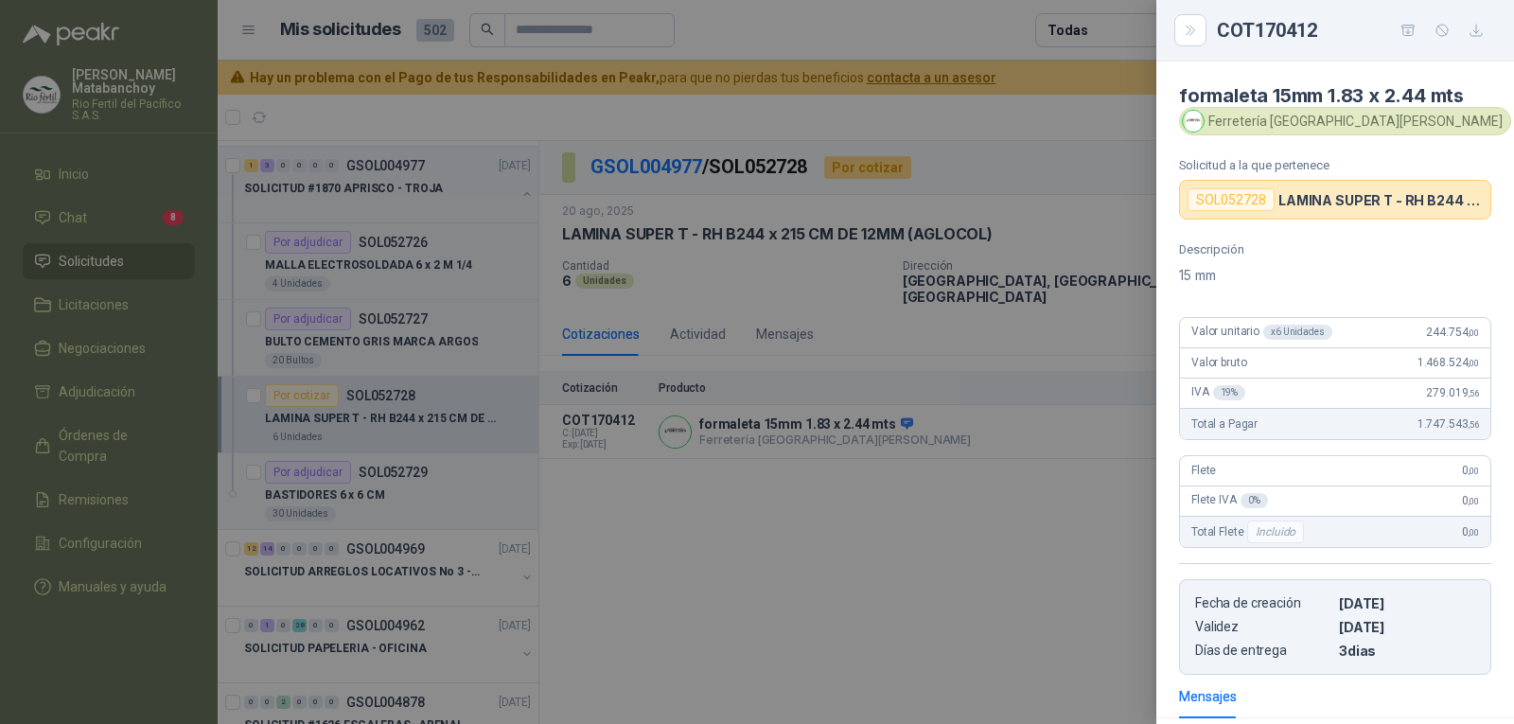
click at [1008, 364] on div at bounding box center [757, 362] width 1514 height 724
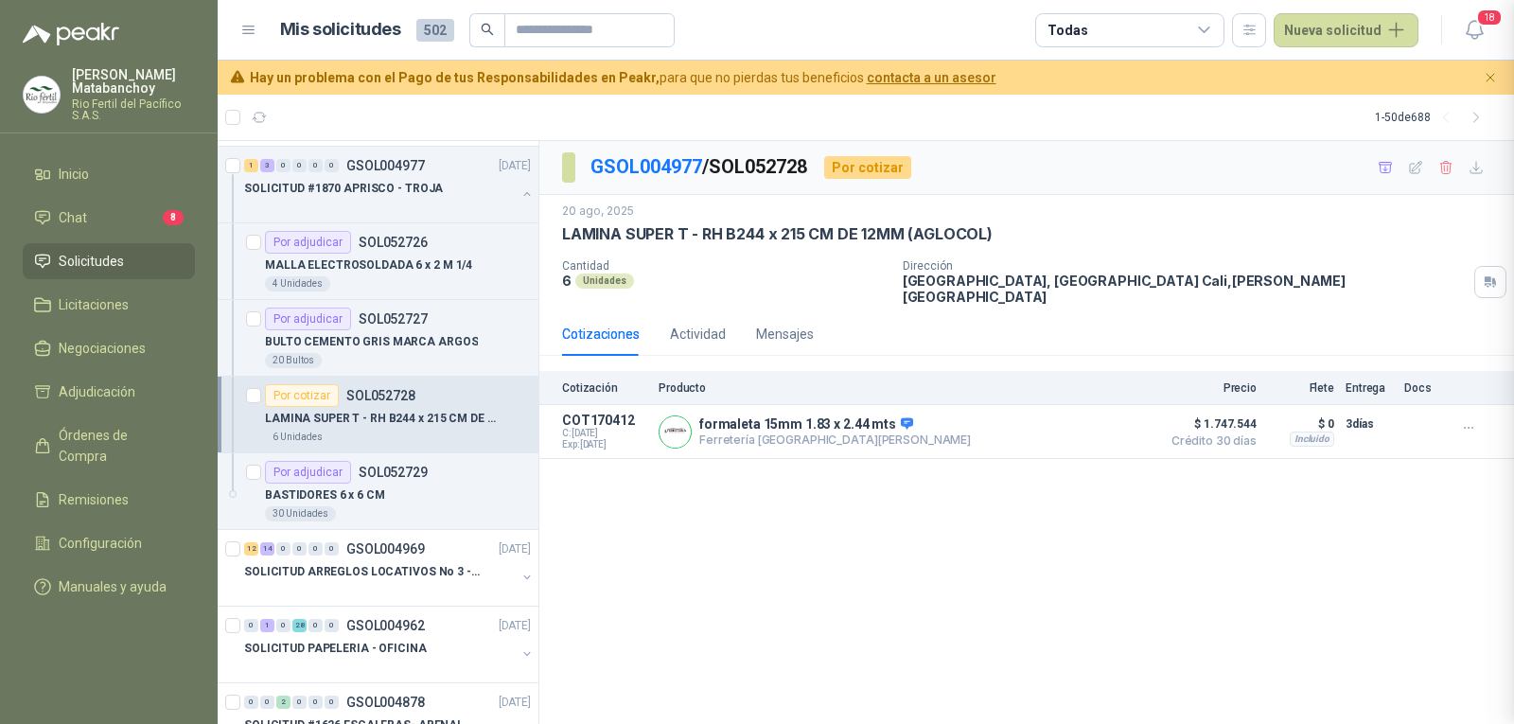
scroll to position [265, 0]
click at [519, 201] on button "button" at bounding box center [526, 193] width 15 height 15
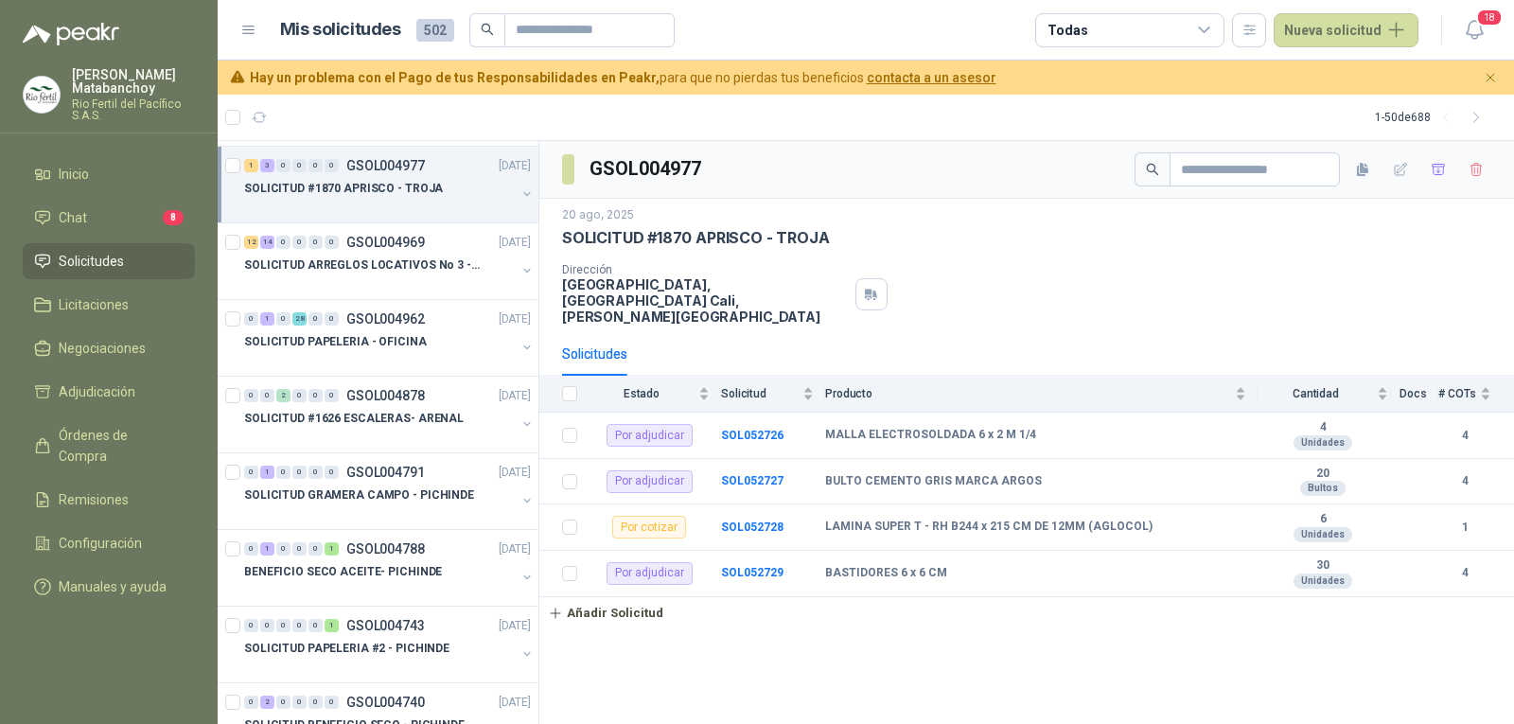
scroll to position [237, 0]
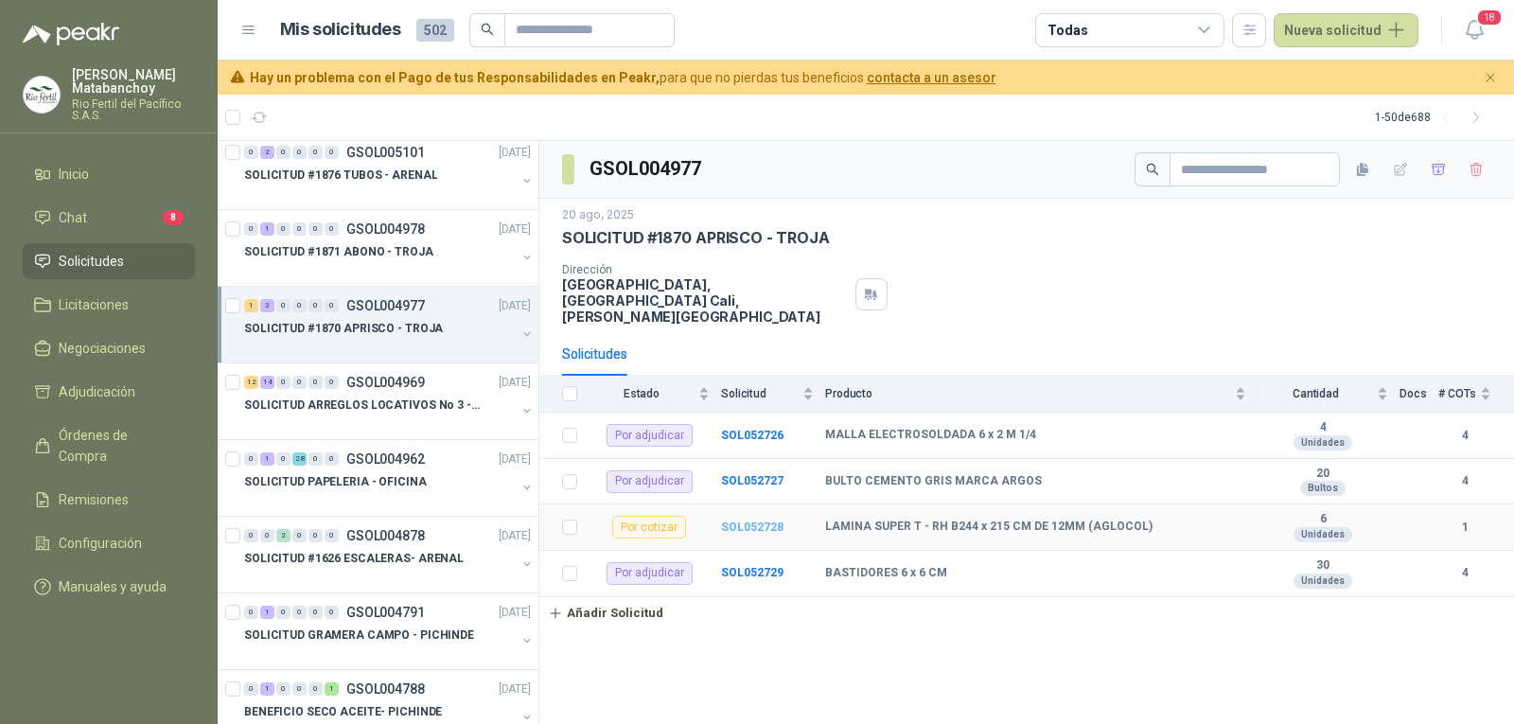
click at [757, 520] on b "SOL052728" at bounding box center [752, 526] width 62 height 13
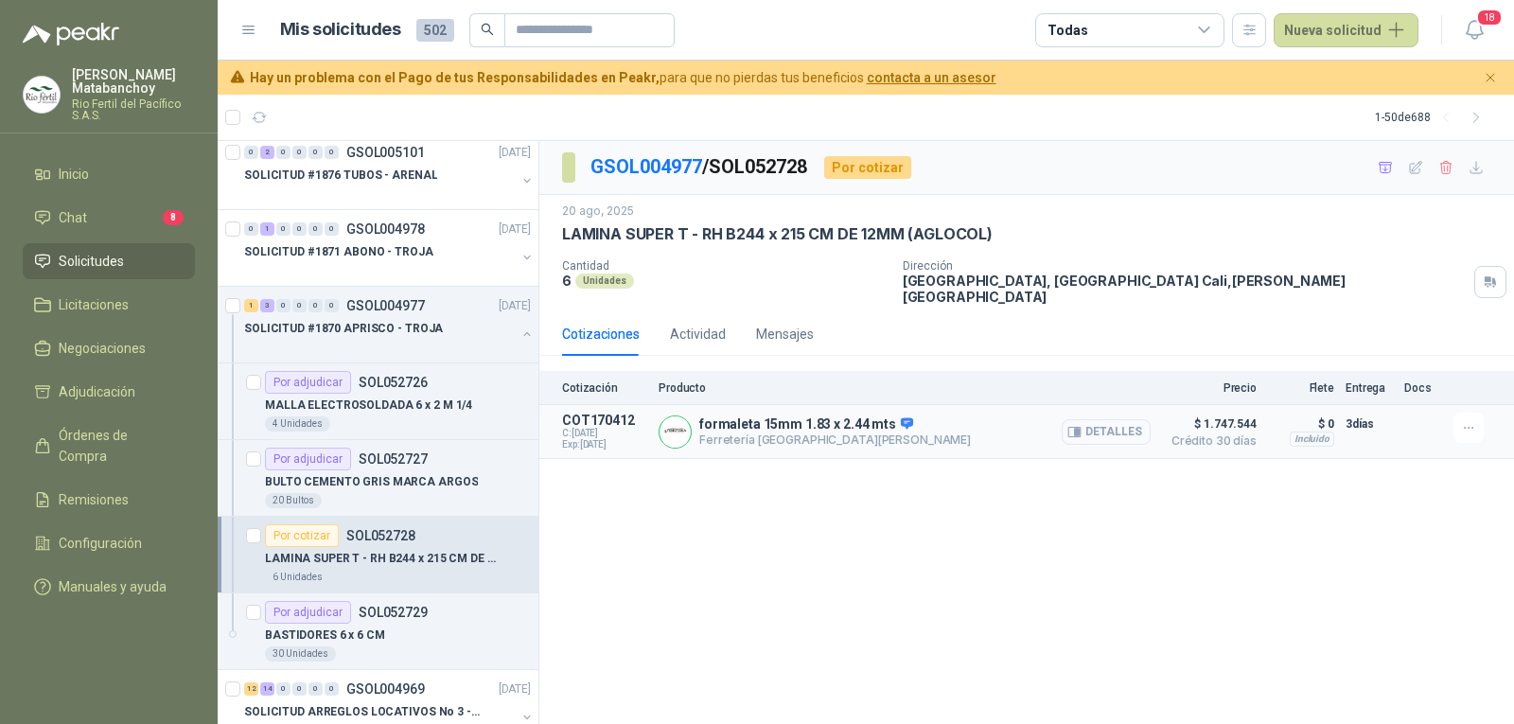
click at [1103, 419] on button "Detalles" at bounding box center [1106, 432] width 89 height 26
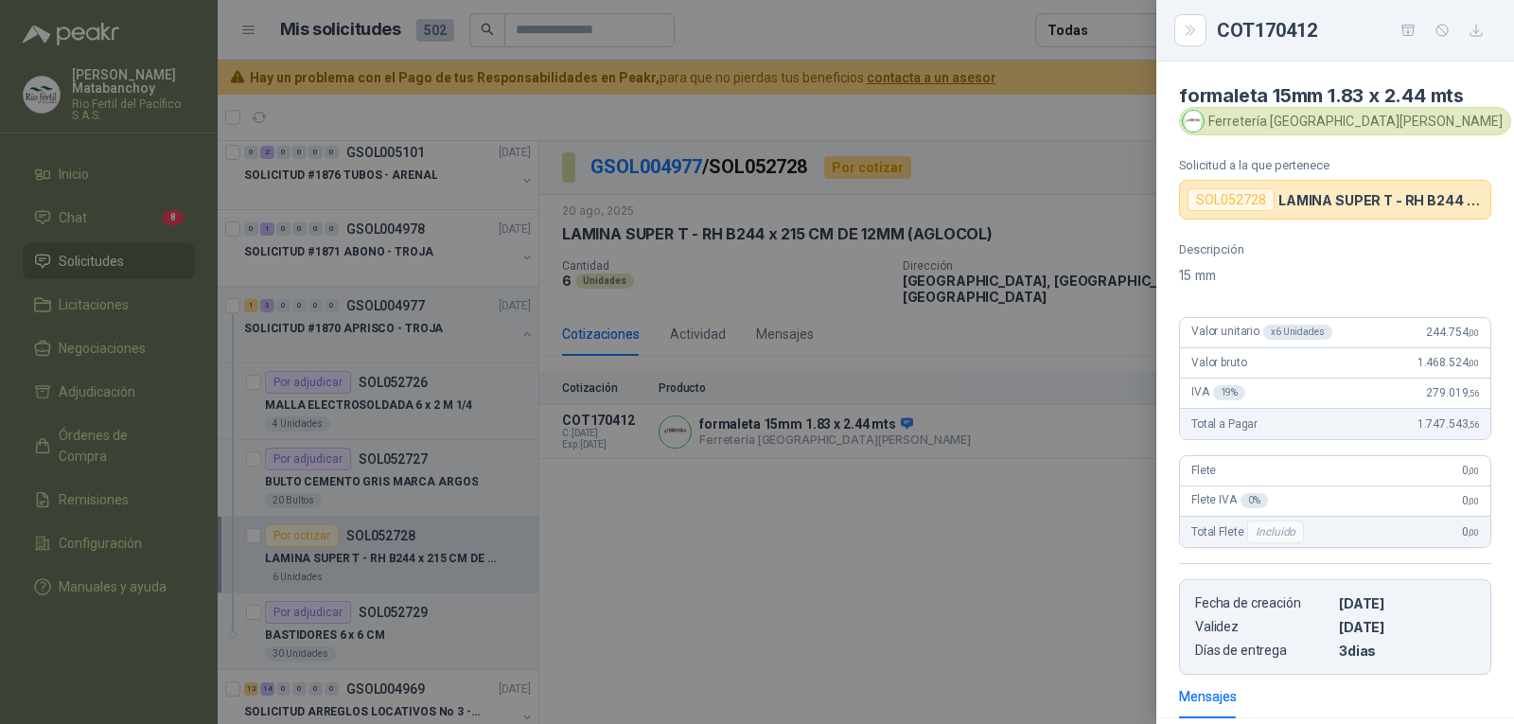
click at [1266, 128] on div "Ferretería [GEOGRAPHIC_DATA][PERSON_NAME]" at bounding box center [1345, 121] width 332 height 28
click at [1267, 127] on div "Ferretería [GEOGRAPHIC_DATA][PERSON_NAME]" at bounding box center [1345, 121] width 332 height 28
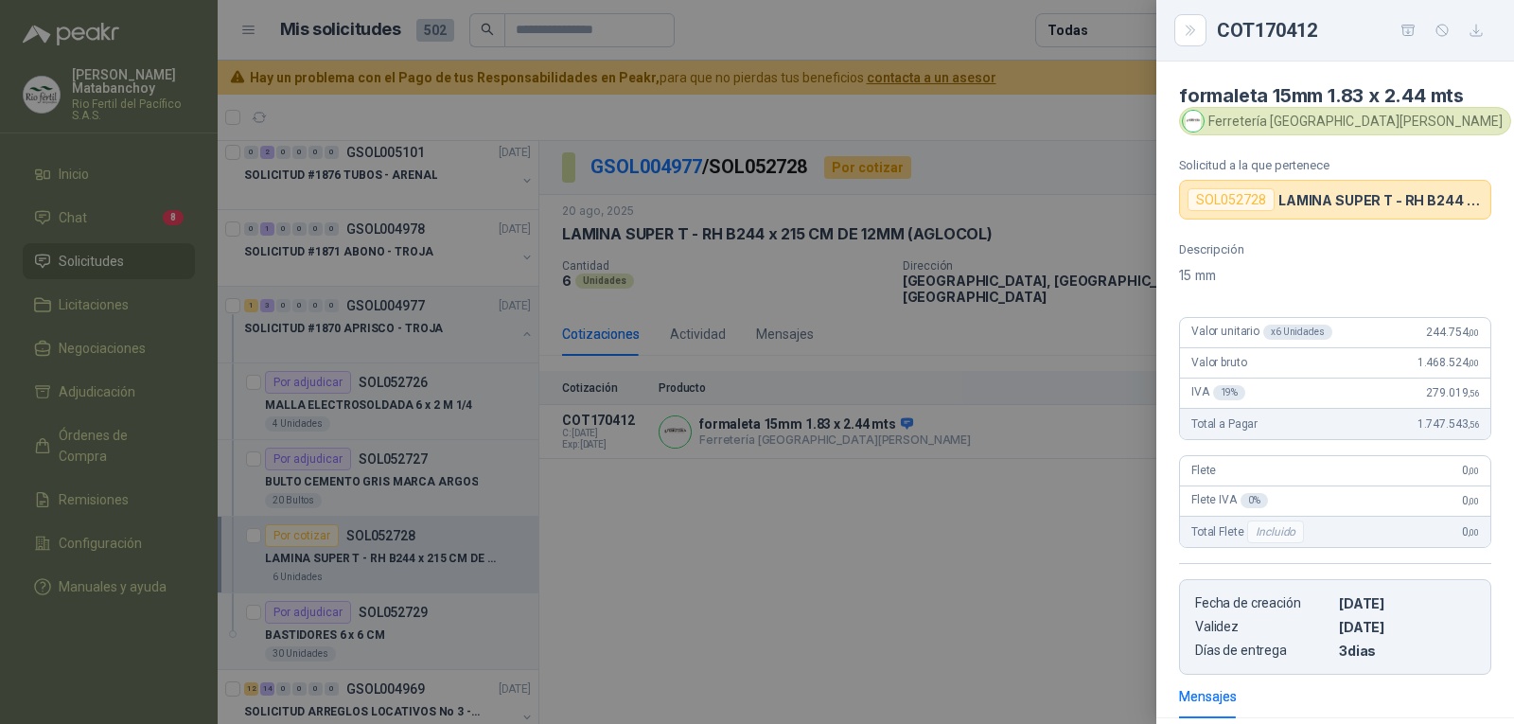
click at [516, 230] on div at bounding box center [757, 362] width 1514 height 724
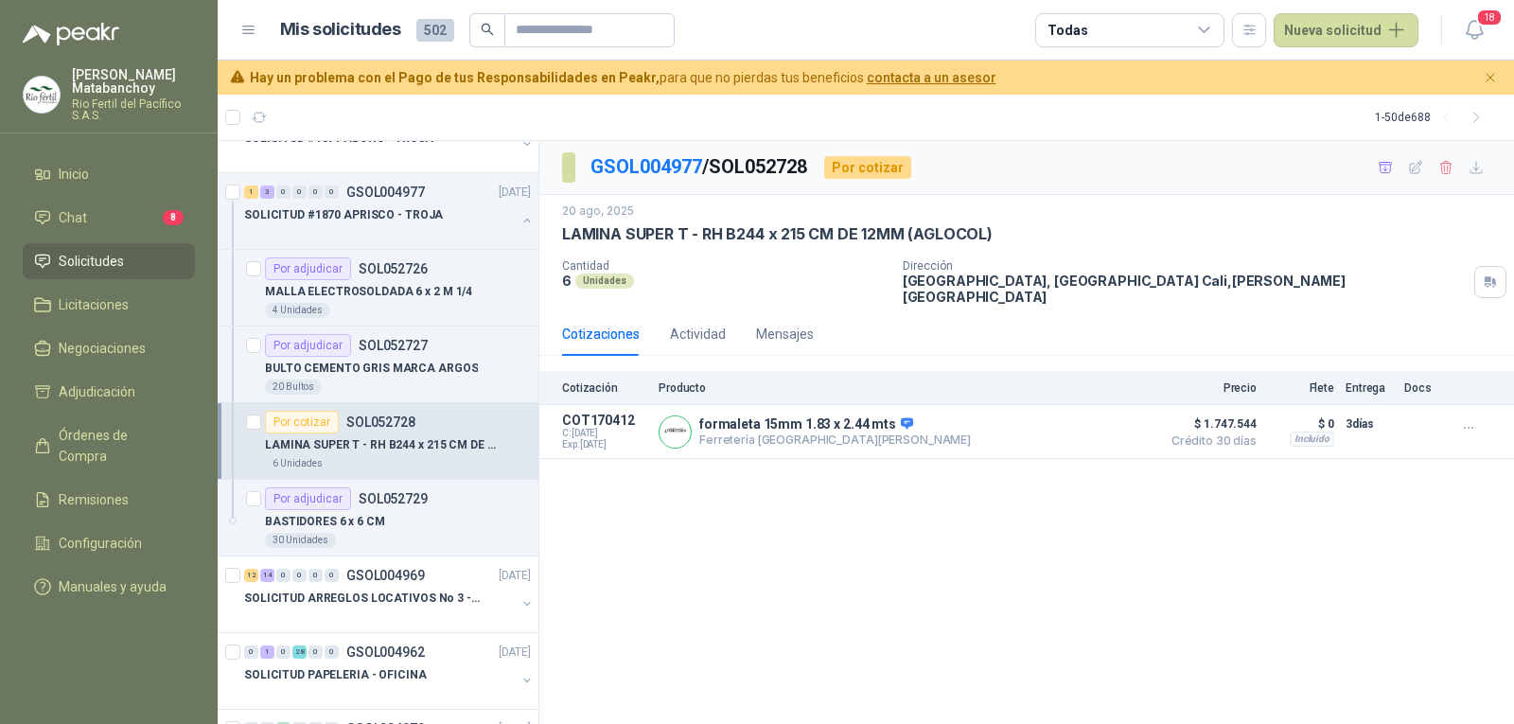
scroll to position [343, 0]
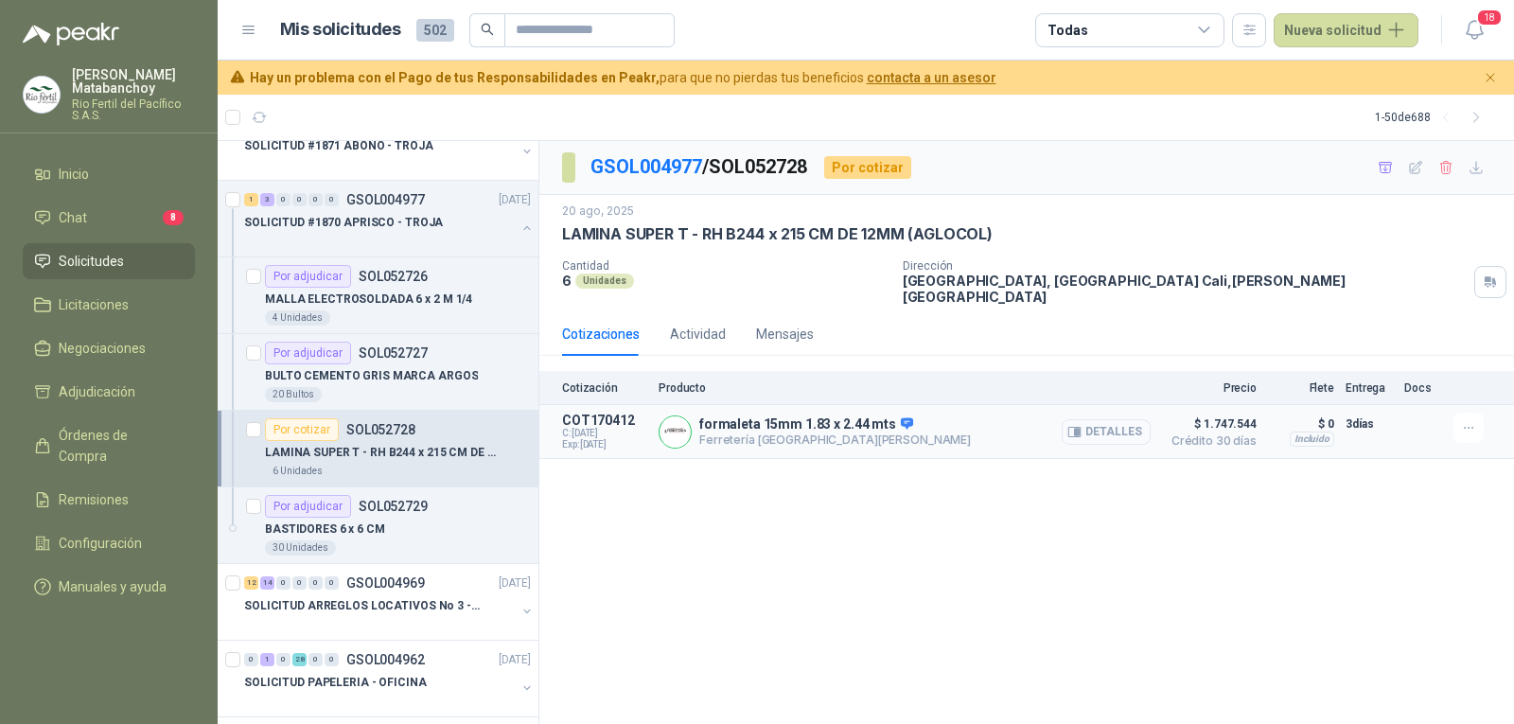
click at [1103, 421] on button "Detalles" at bounding box center [1106, 432] width 89 height 26
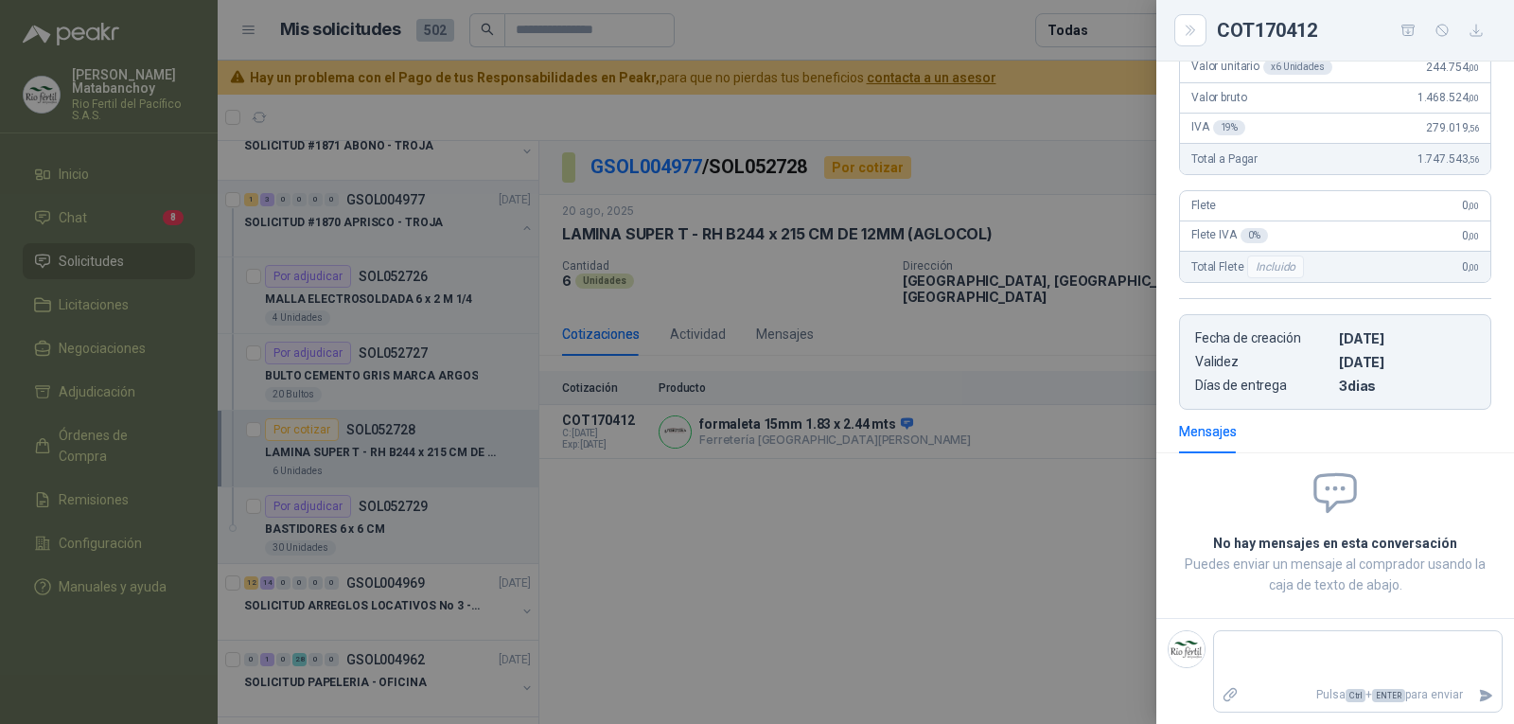
scroll to position [0, 0]
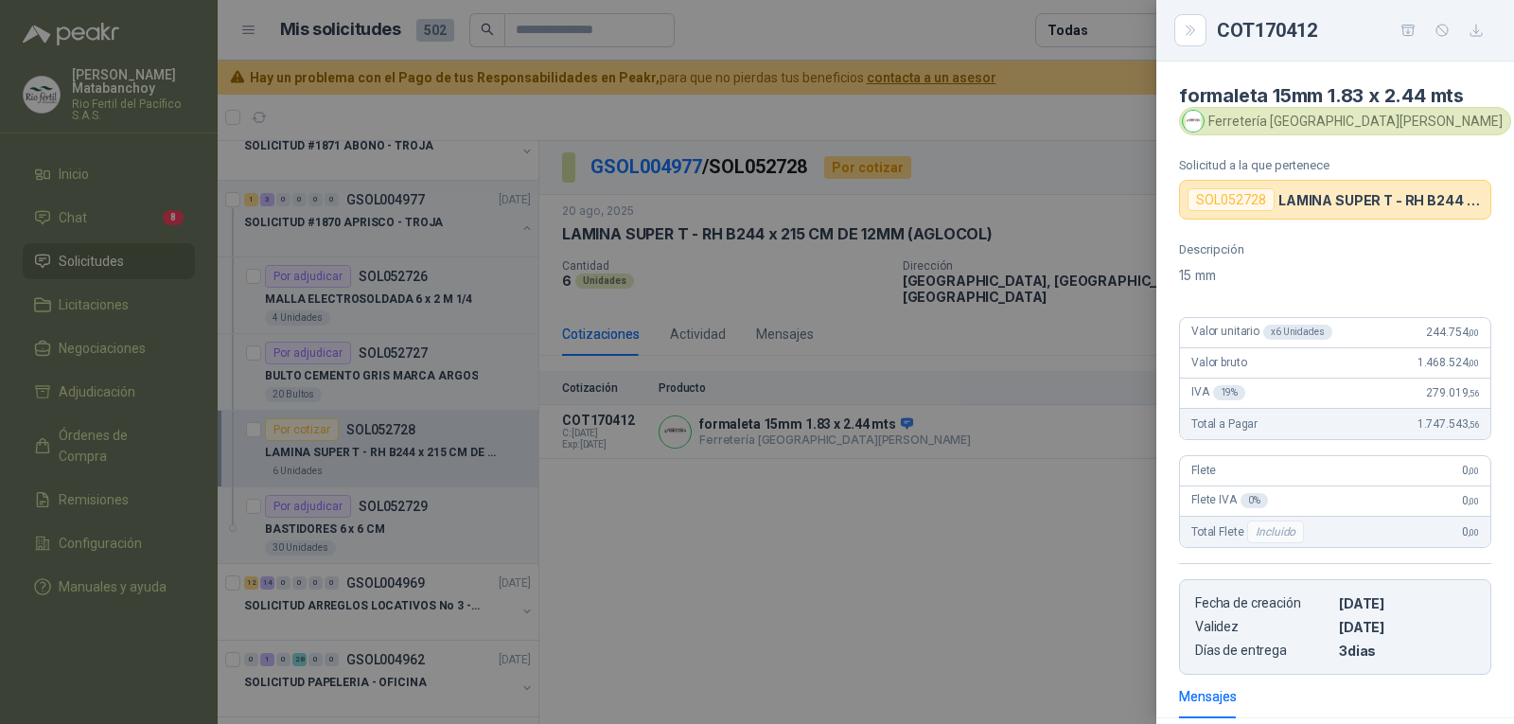
click at [864, 344] on div at bounding box center [757, 362] width 1514 height 724
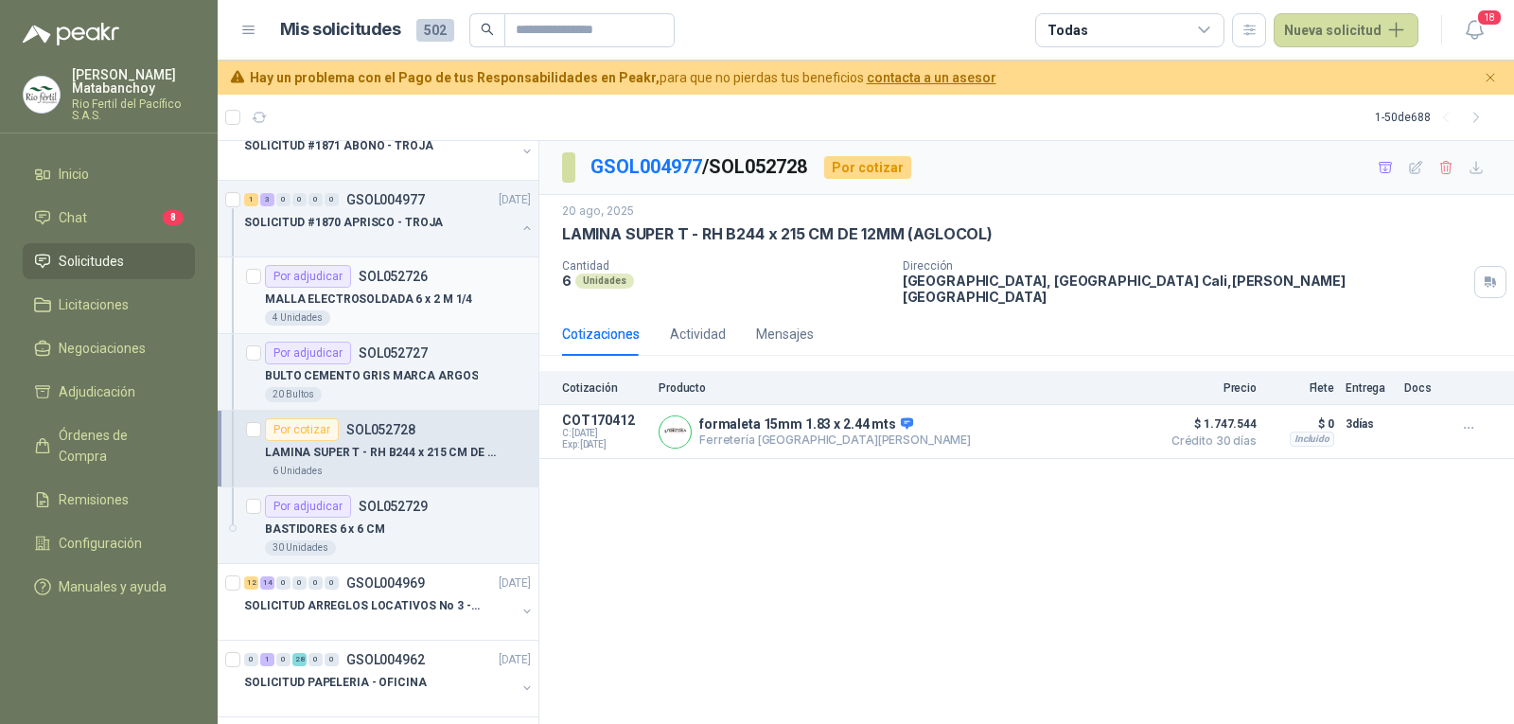
click at [337, 297] on p "MALLA ELECTROSOLDADA 6 x 2 M 1/4" at bounding box center [368, 299] width 207 height 18
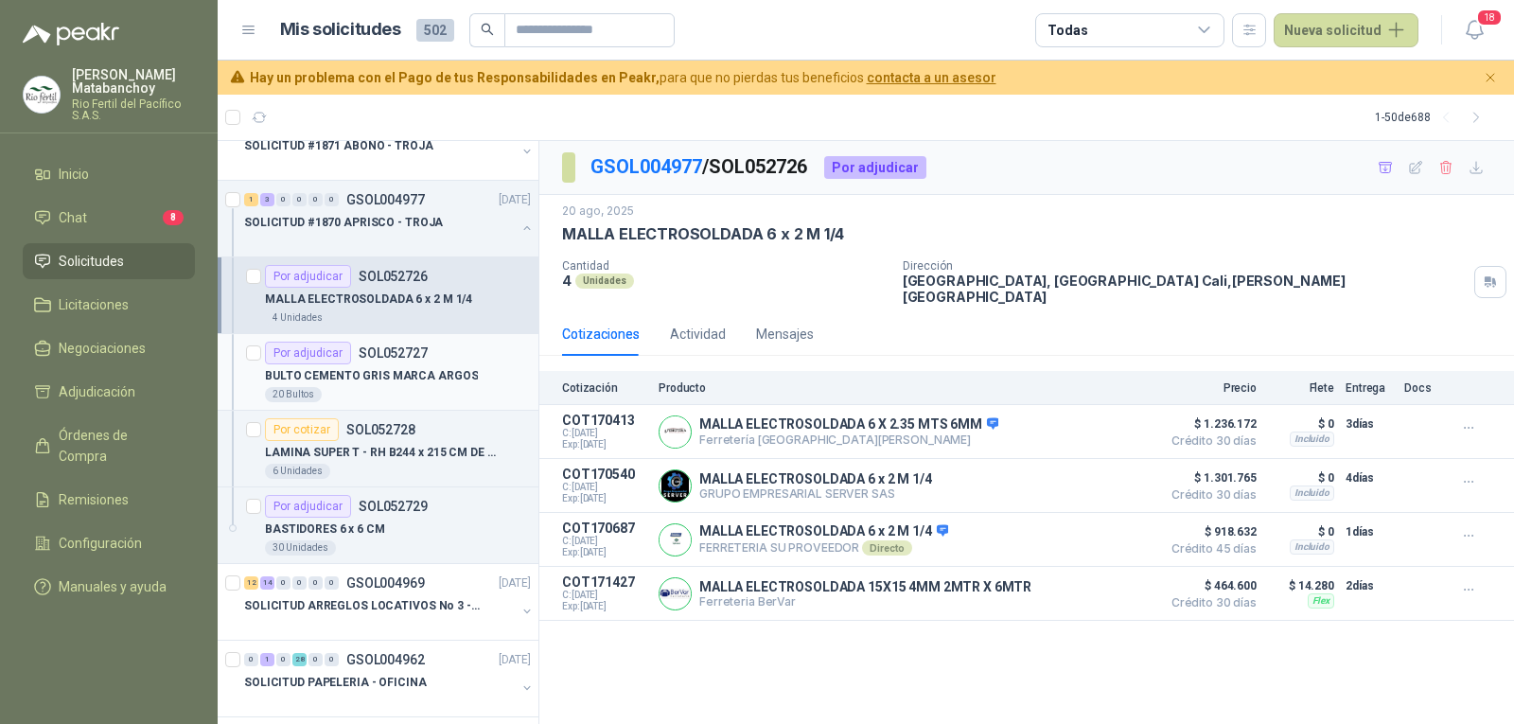
click at [408, 390] on div "20 Bultos" at bounding box center [398, 394] width 266 height 15
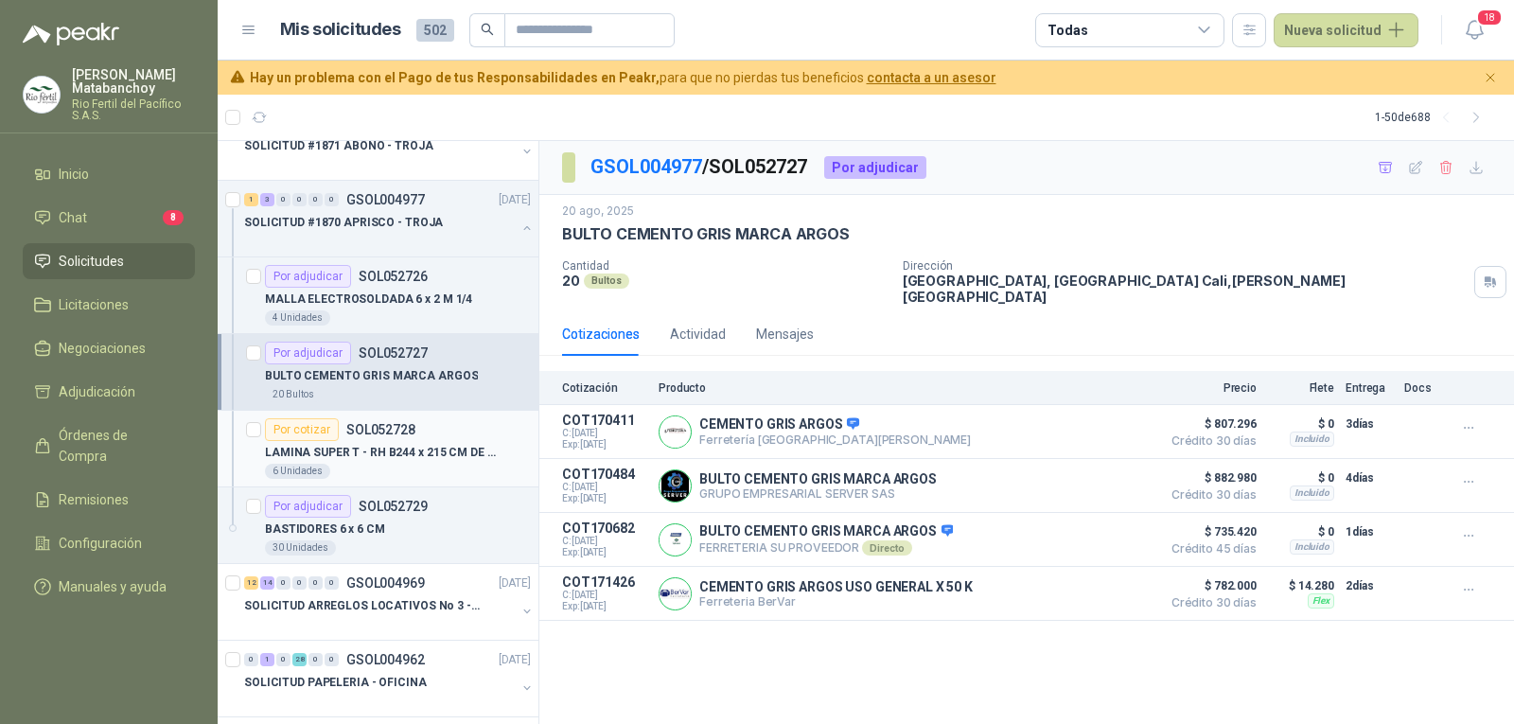
click at [409, 442] on div "LAMINA SUPER T - RH B244 x 215 CM DE 12MM (AGLOCOL)" at bounding box center [398, 452] width 266 height 23
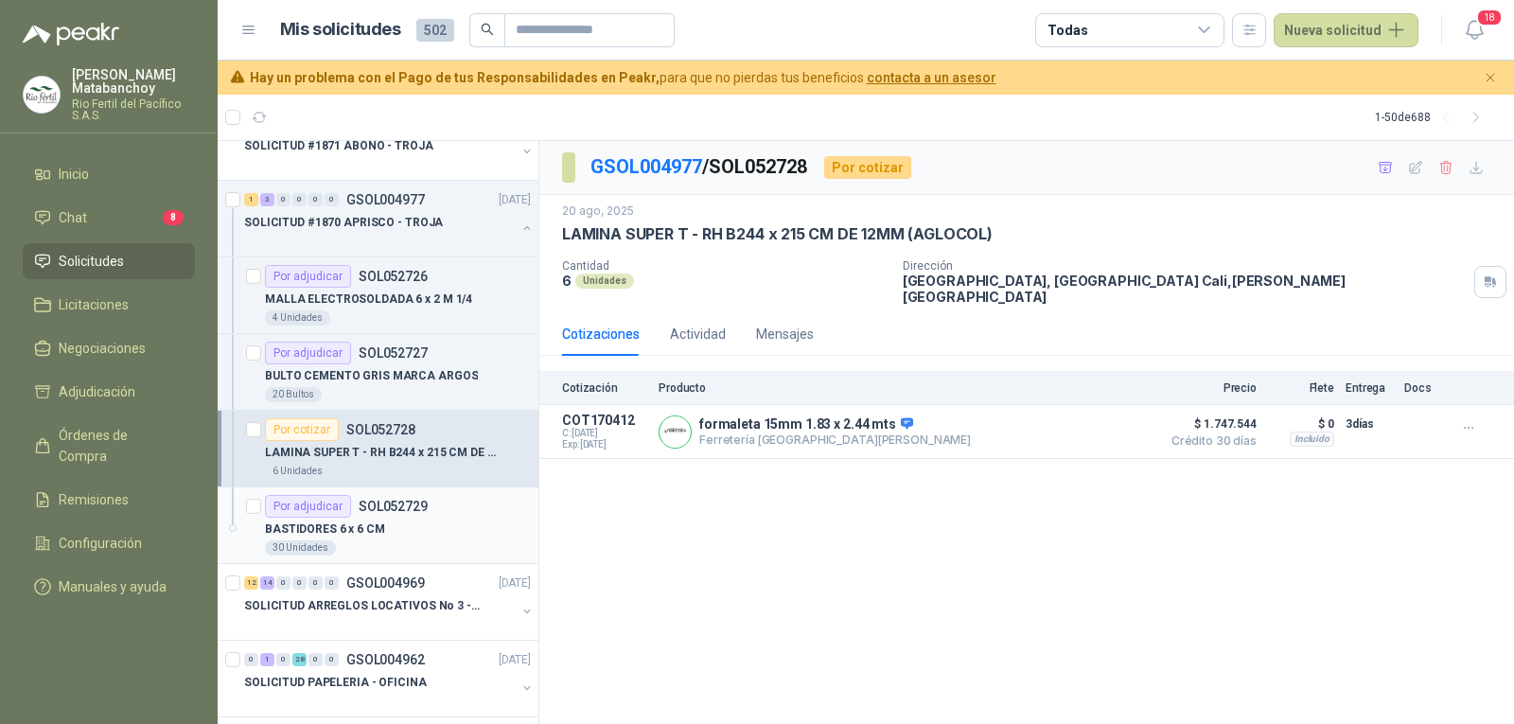
click at [419, 545] on div "30 Unidades" at bounding box center [398, 547] width 266 height 15
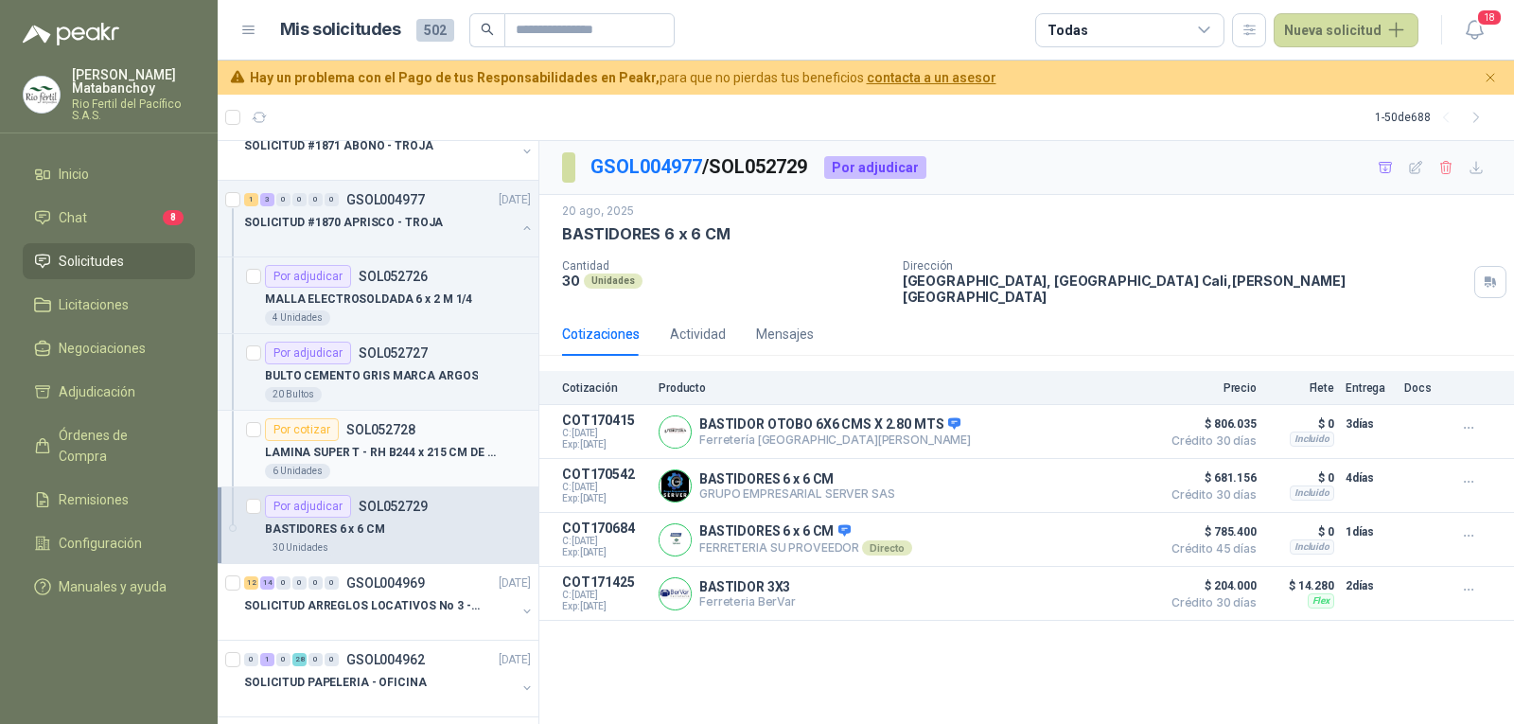
click at [389, 427] on p "SOL052728" at bounding box center [380, 429] width 69 height 13
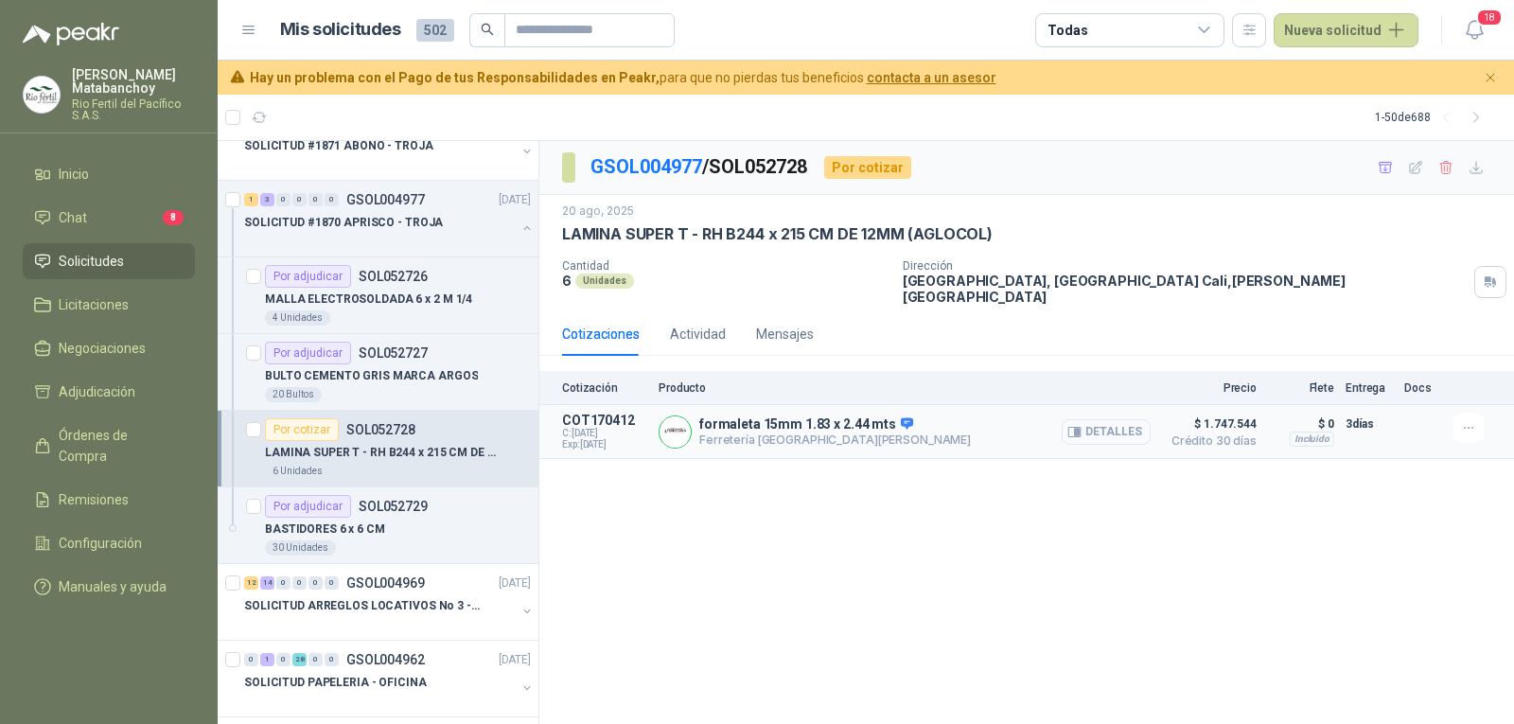
click at [1119, 419] on button "Detalles" at bounding box center [1106, 432] width 89 height 26
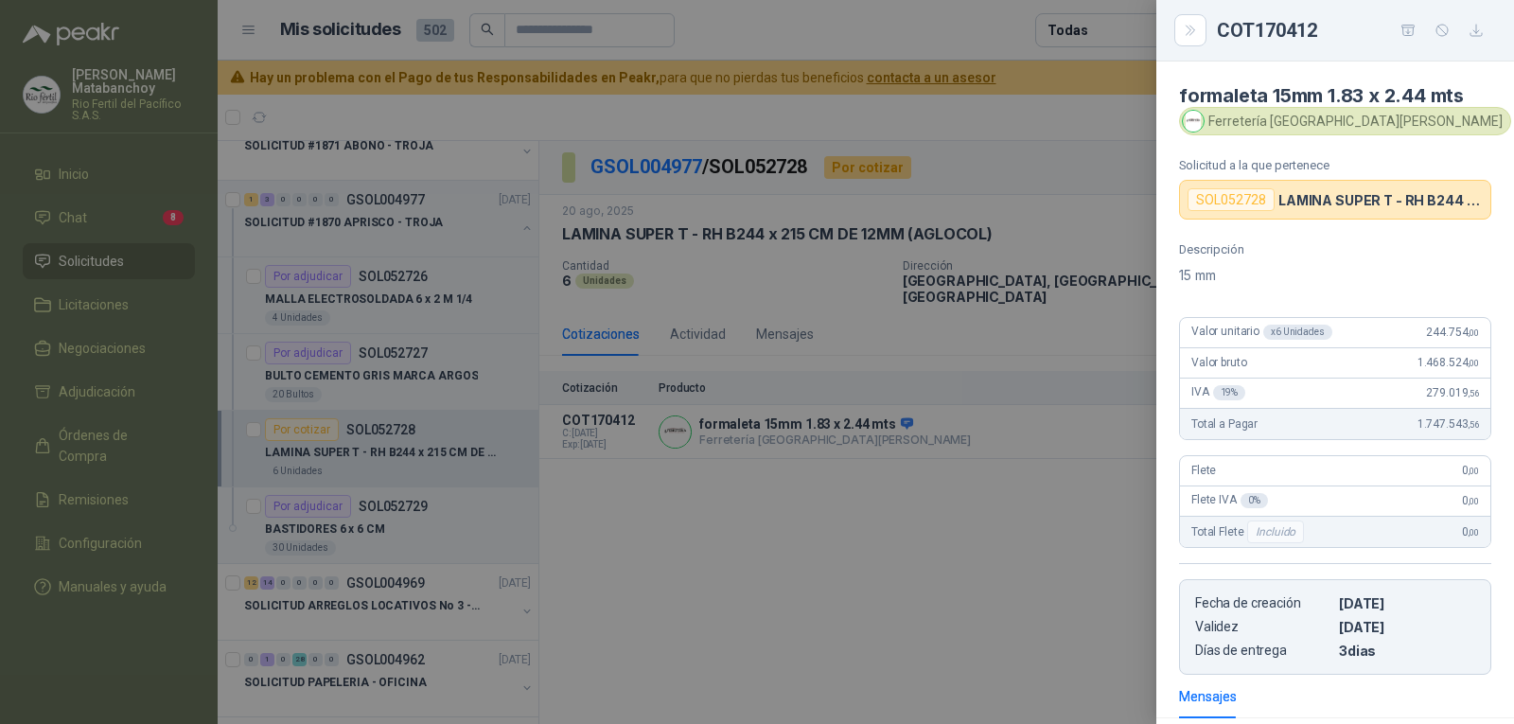
click at [1107, 411] on div at bounding box center [757, 362] width 1514 height 724
